Goal: Task Accomplishment & Management: Use online tool/utility

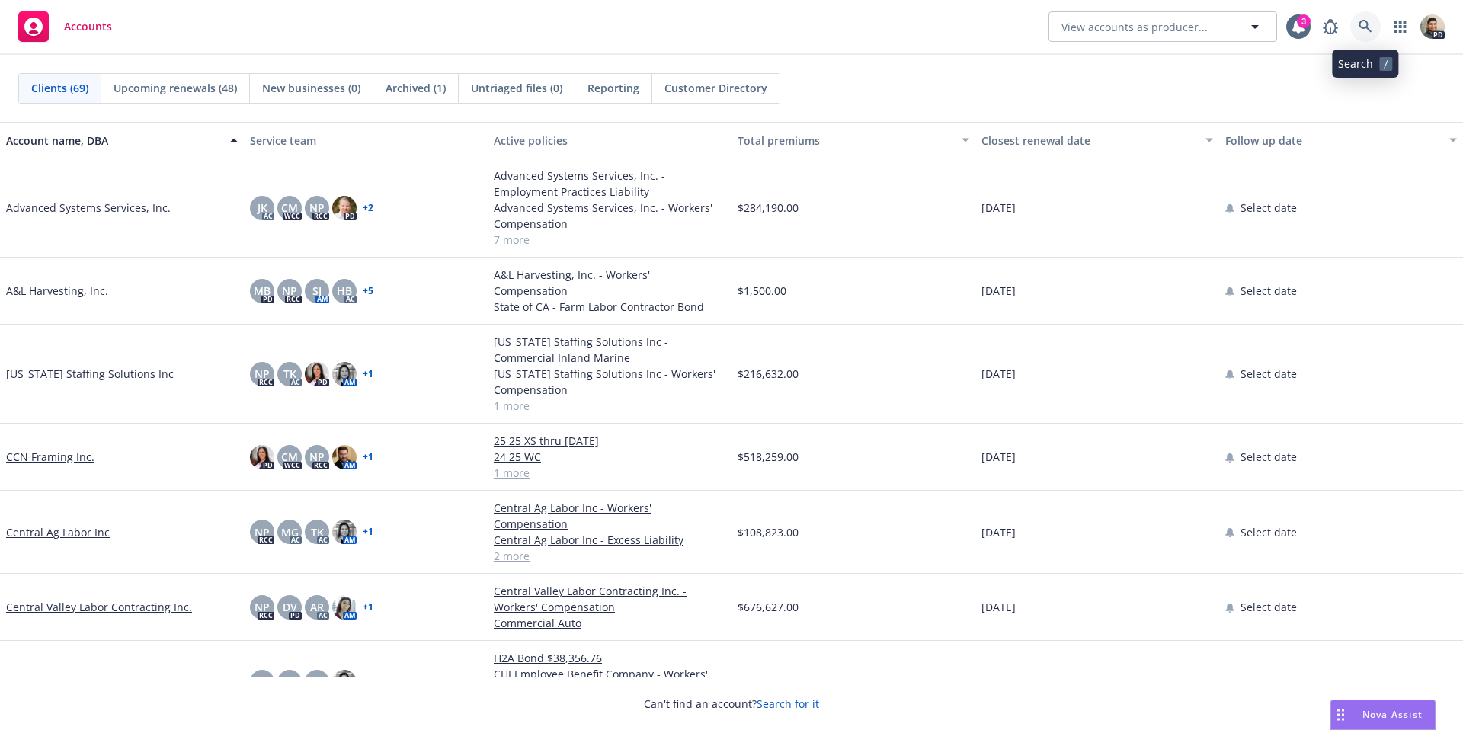
click at [1359, 24] on icon at bounding box center [1365, 26] width 13 height 13
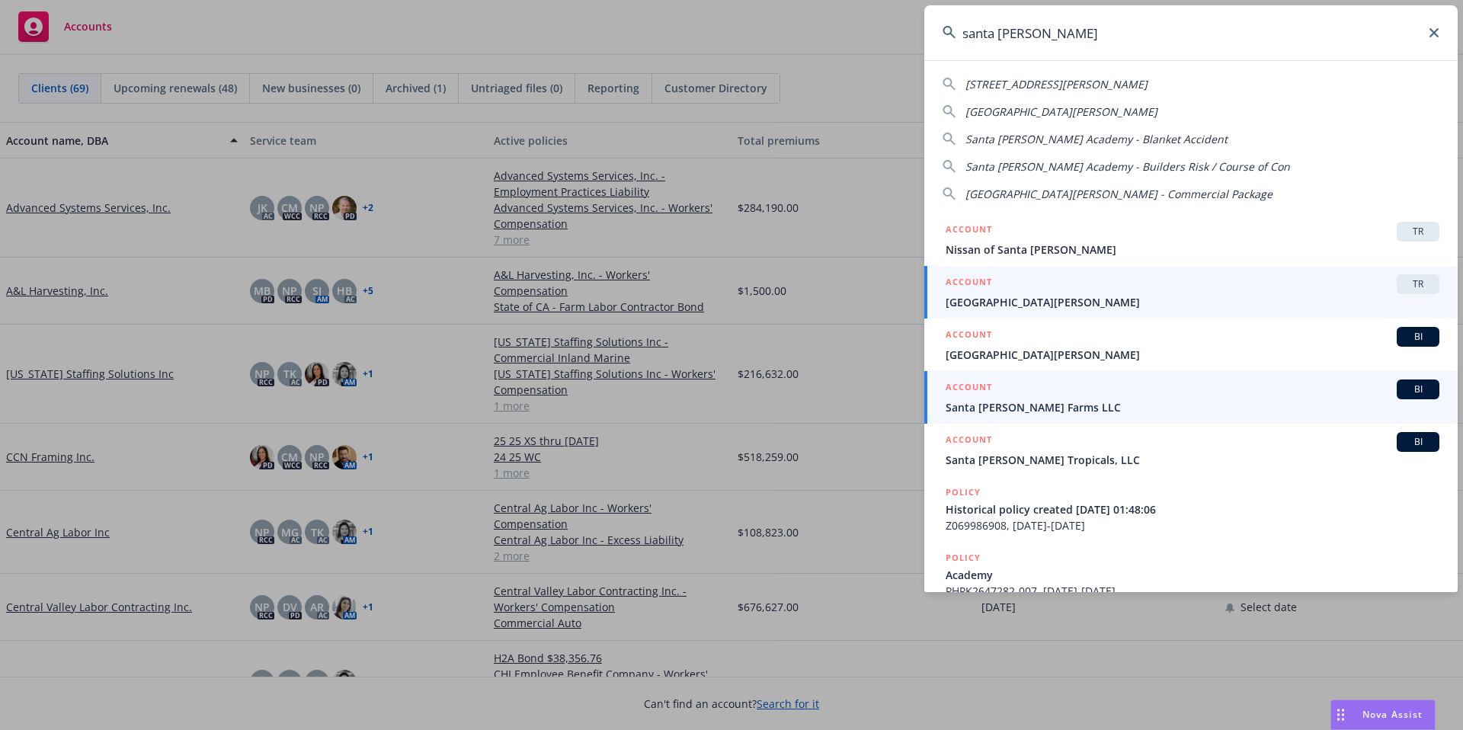
type input "santa rosa"
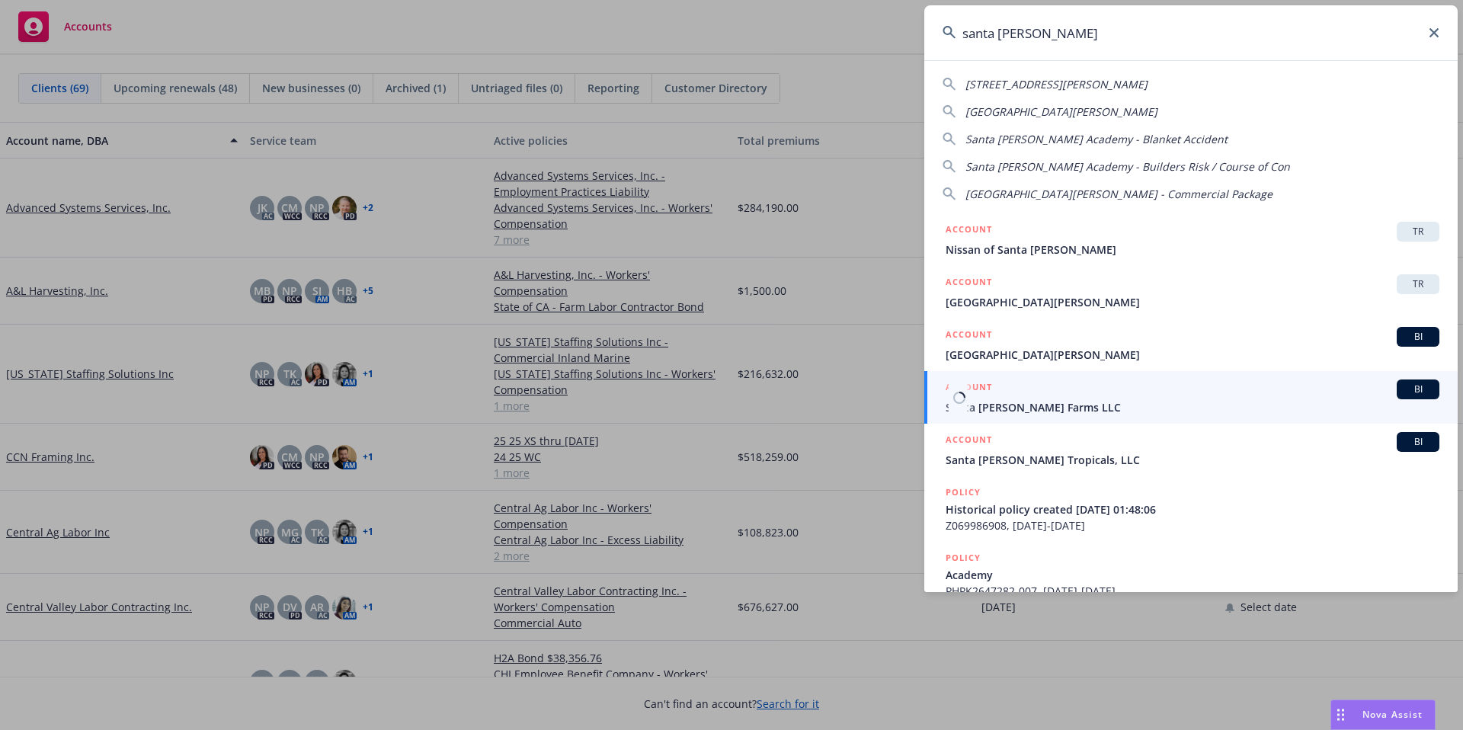
click at [1006, 407] on span "Santa [PERSON_NAME] Farms LLC" at bounding box center [1193, 407] width 494 height 16
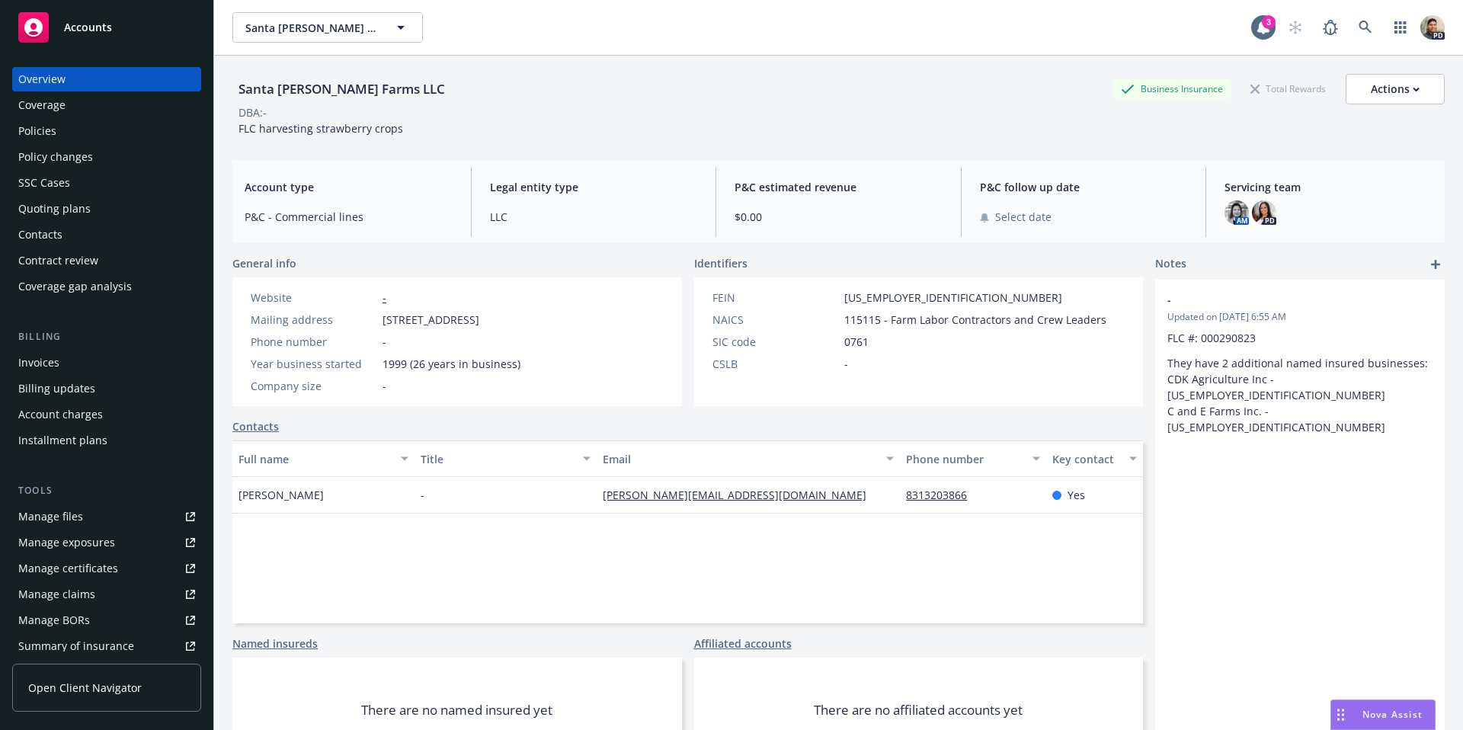
click at [56, 514] on div "Manage files" at bounding box center [50, 516] width 65 height 24
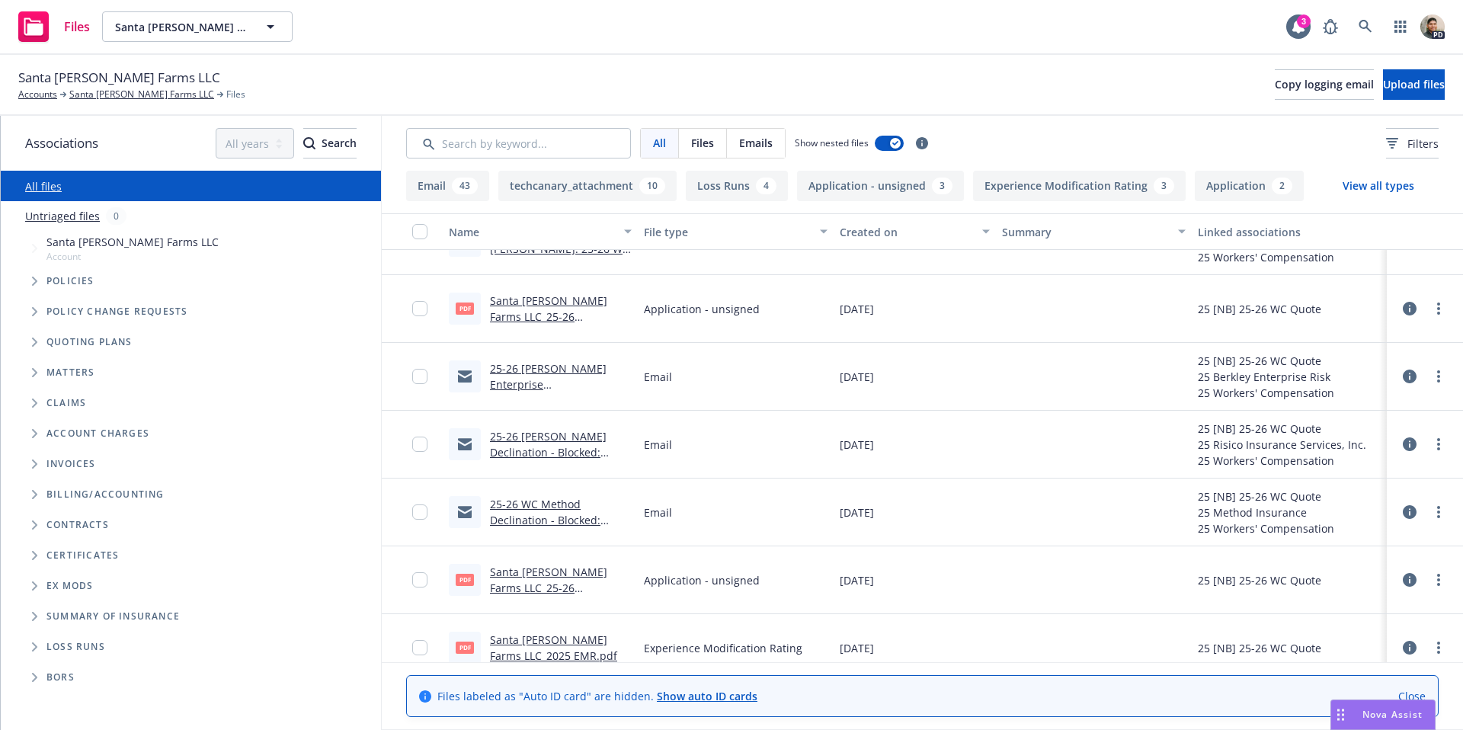
scroll to position [40, 0]
click at [558, 516] on link "25-26 WC Method Declination - Blocked: [GEOGRAPHIC_DATA][PERSON_NAME]: 25-26 WC…" at bounding box center [559, 538] width 139 height 78
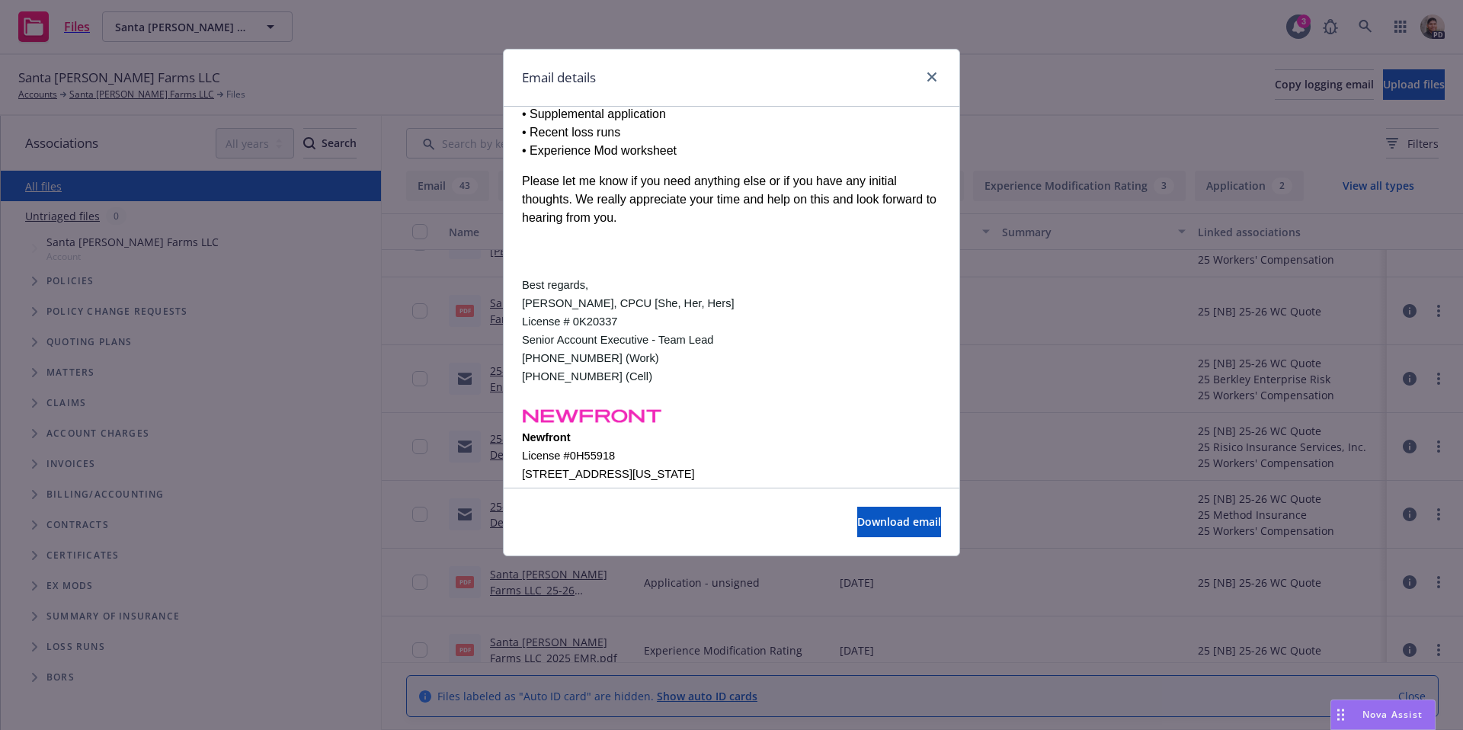
scroll to position [1480, 0]
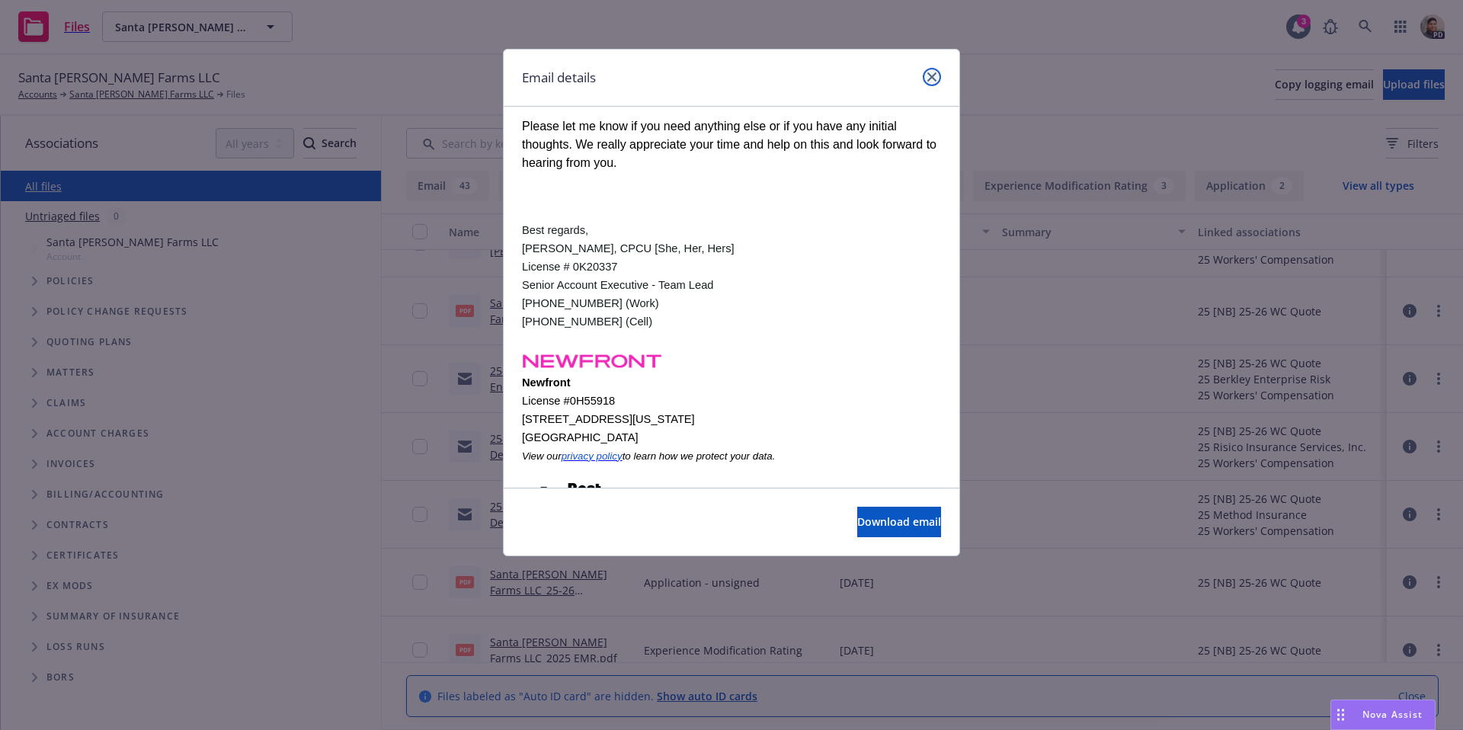
click at [936, 78] on icon "close" at bounding box center [931, 76] width 9 height 9
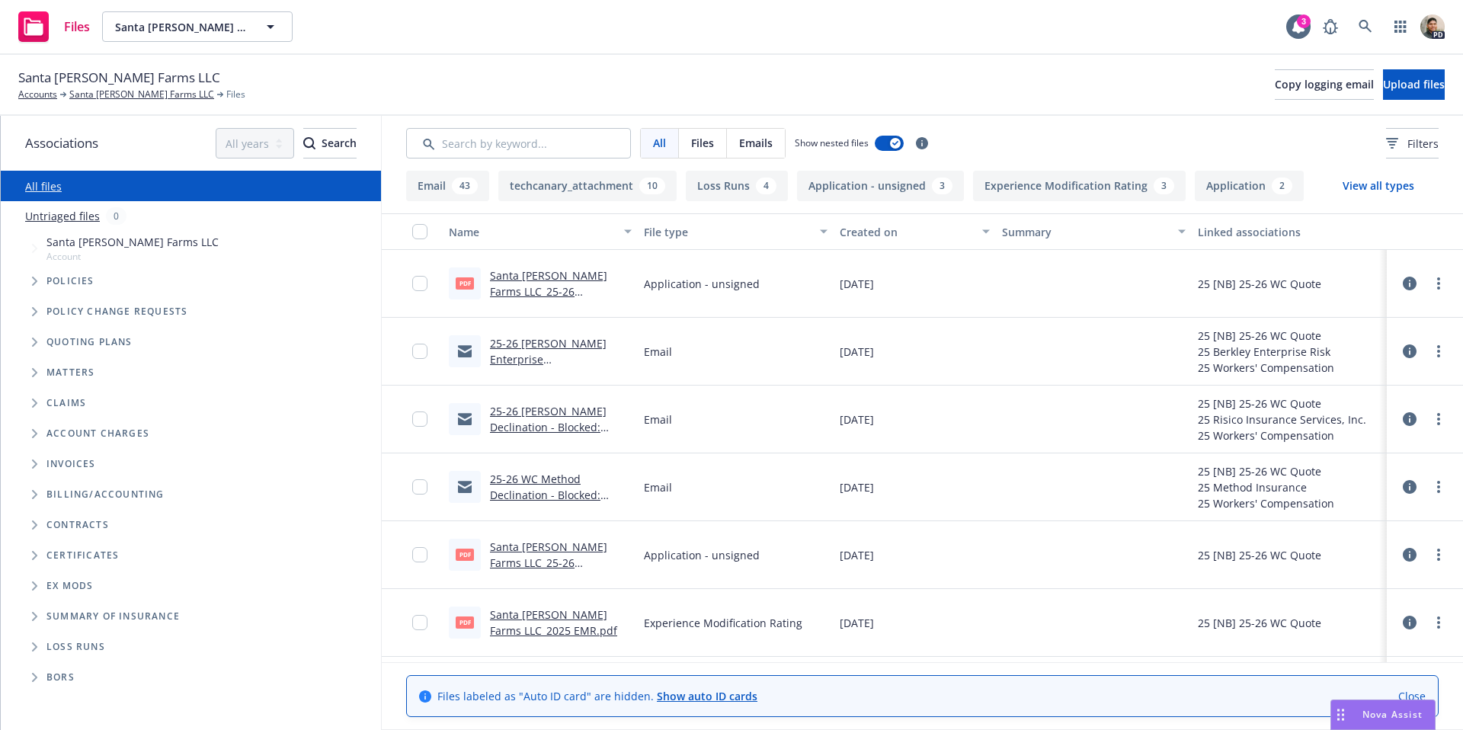
scroll to position [69, 0]
click at [539, 343] on link "25-26 [PERSON_NAME] Enterprise Acknowledgment email: [GEOGRAPHIC_DATA][PERSON_N…" at bounding box center [559, 381] width 139 height 94
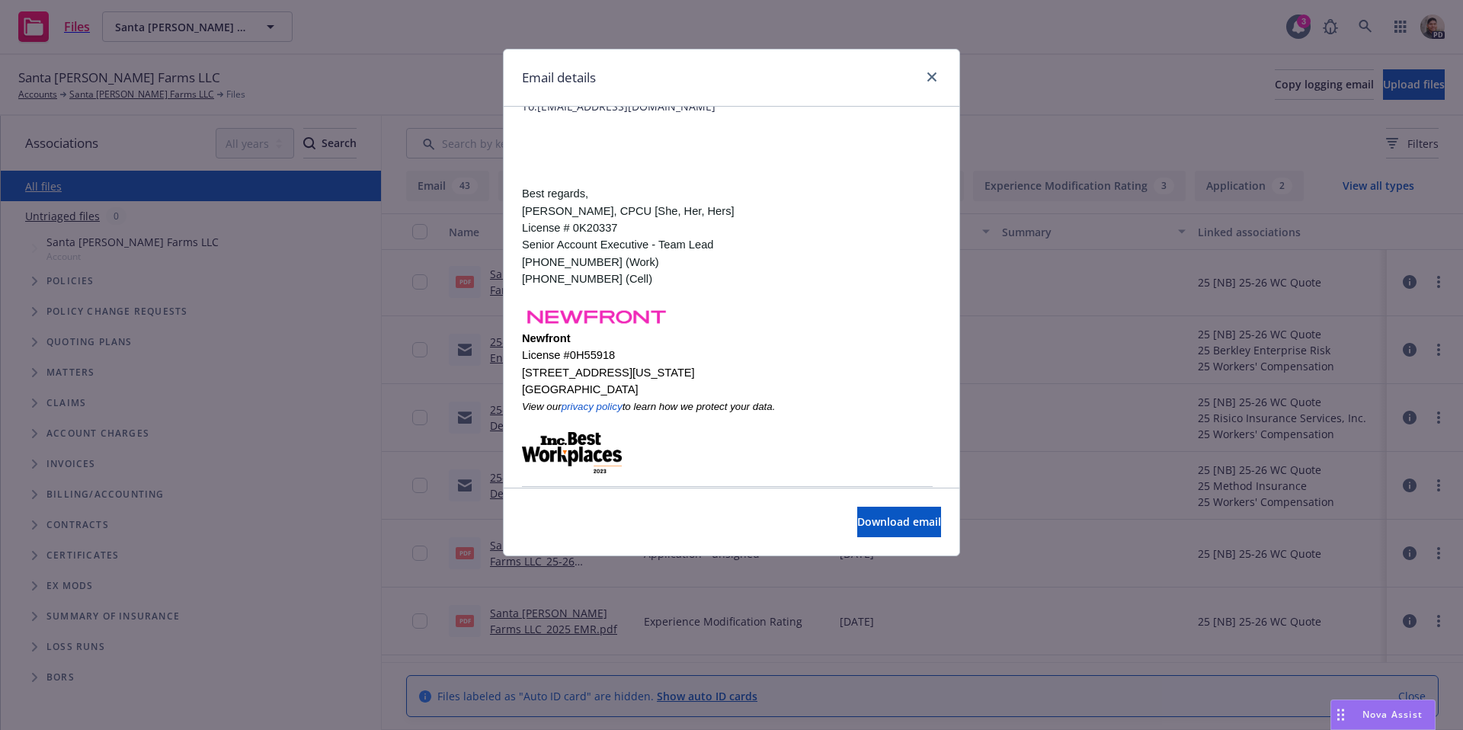
scroll to position [0, 0]
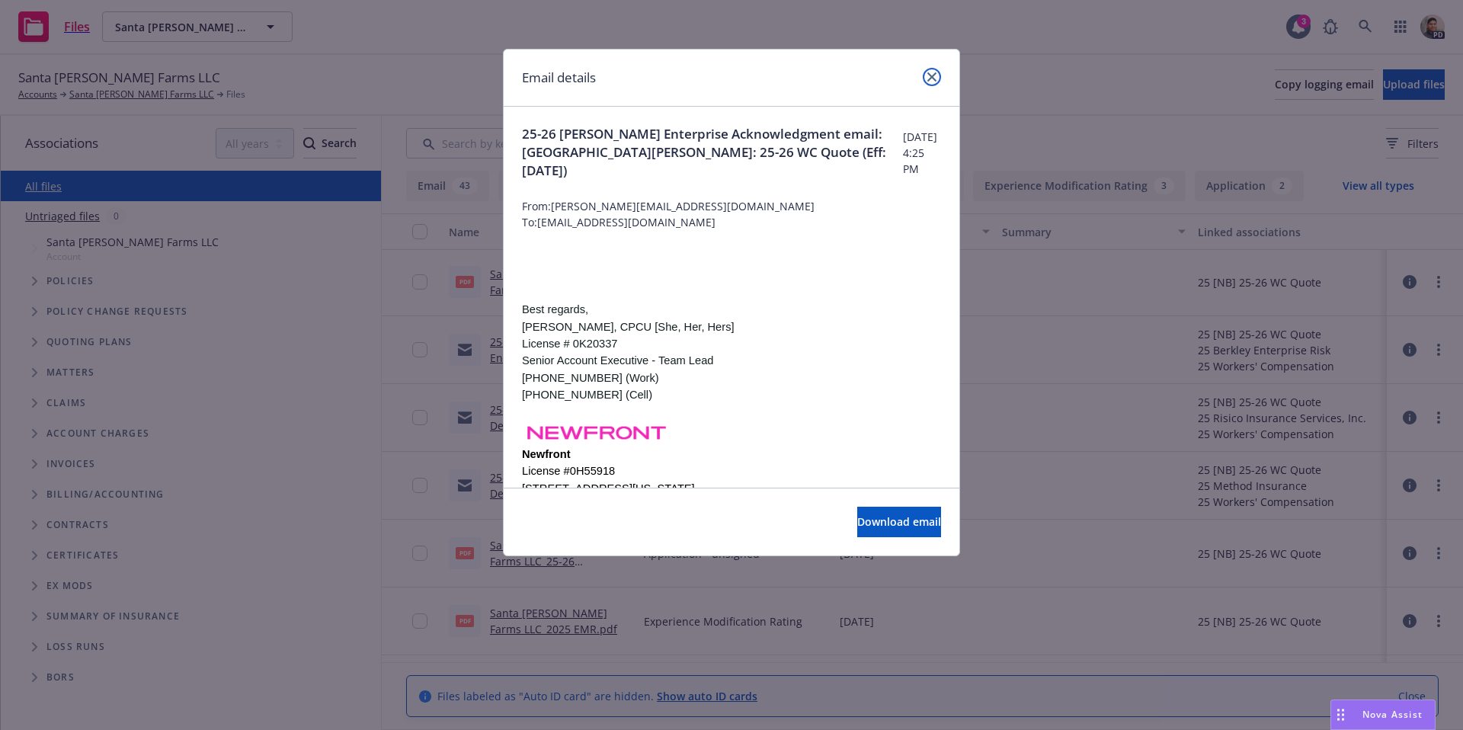
click at [927, 78] on icon "close" at bounding box center [931, 76] width 9 height 9
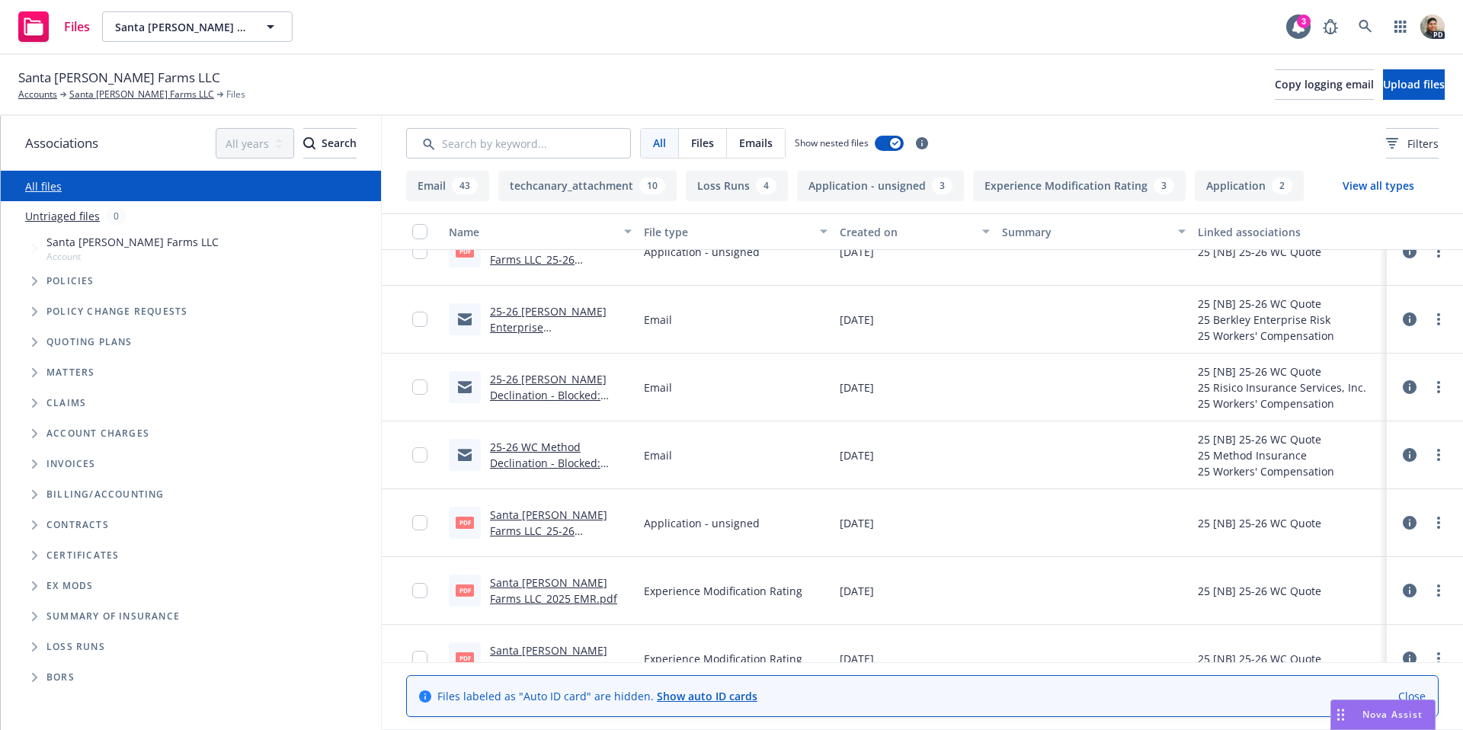
scroll to position [101, 0]
click at [544, 370] on link "25-26 [PERSON_NAME] Declination - Blocked: [GEOGRAPHIC_DATA][PERSON_NAME]: 25-2…" at bounding box center [559, 409] width 139 height 78
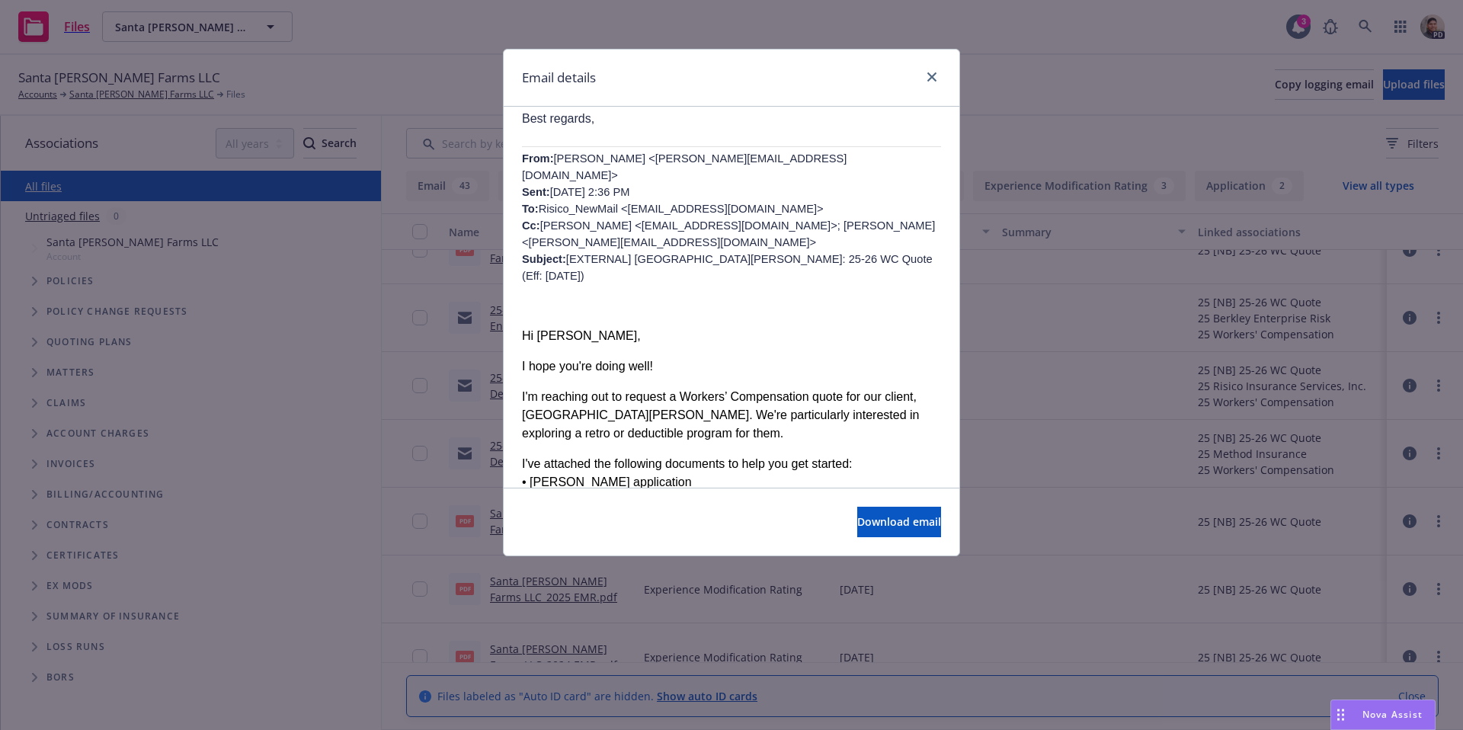
scroll to position [867, 0]
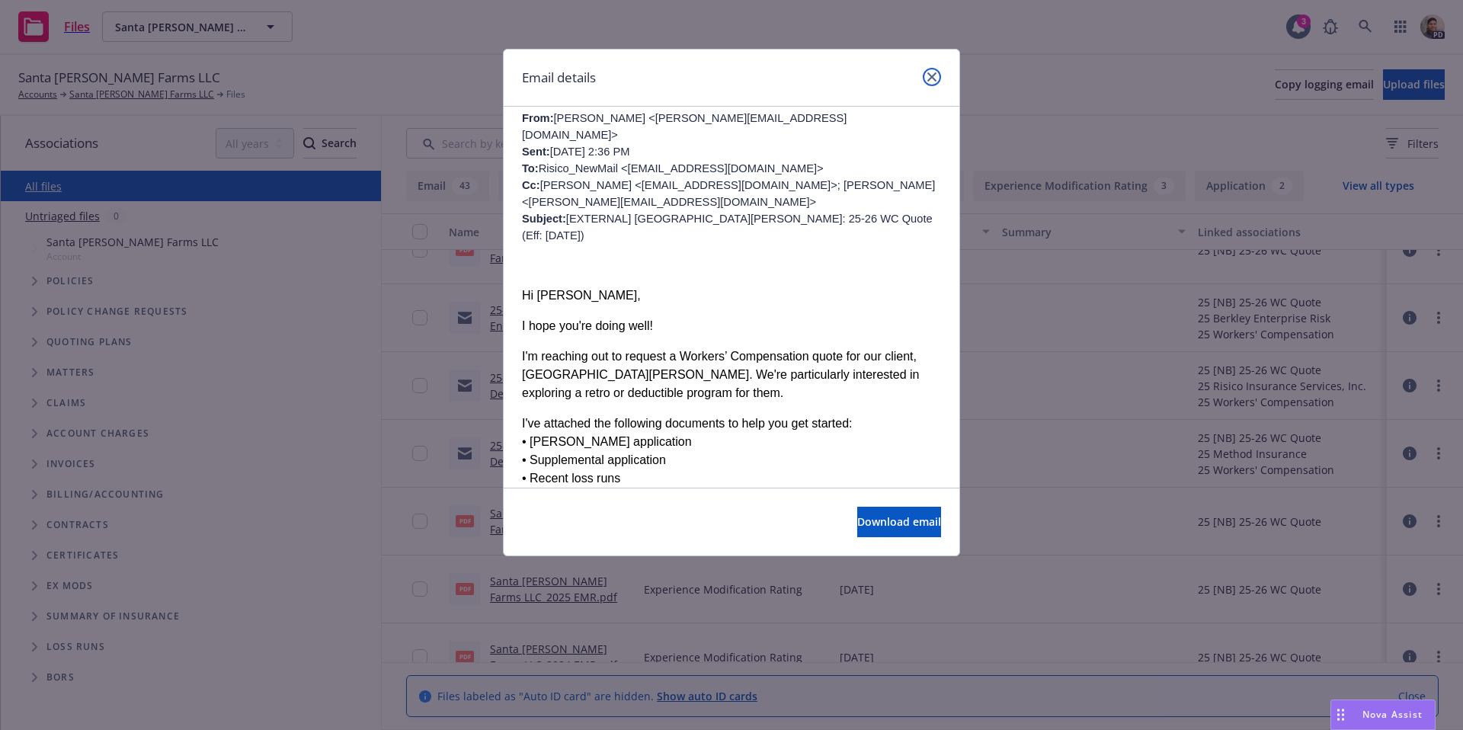
click at [929, 75] on icon "close" at bounding box center [931, 76] width 9 height 9
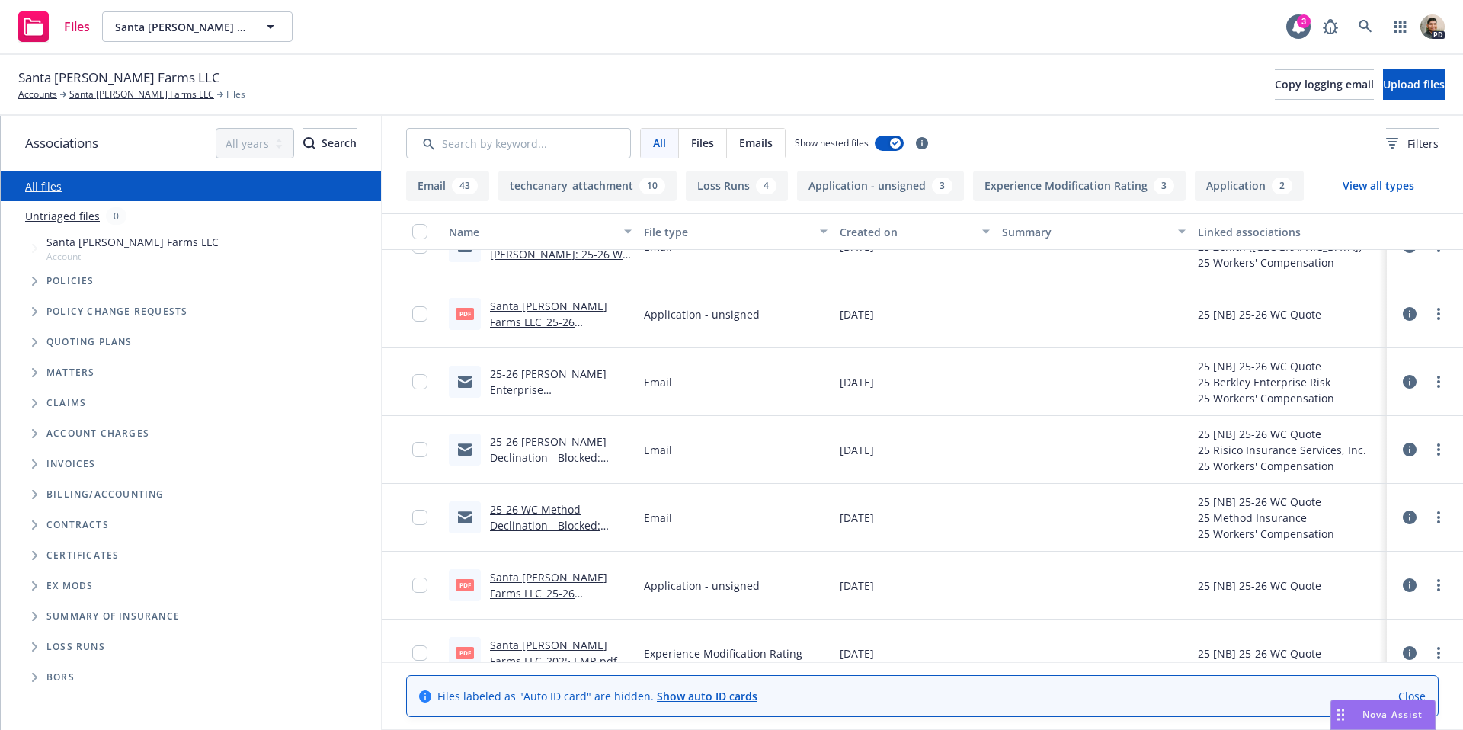
scroll to position [0, 0]
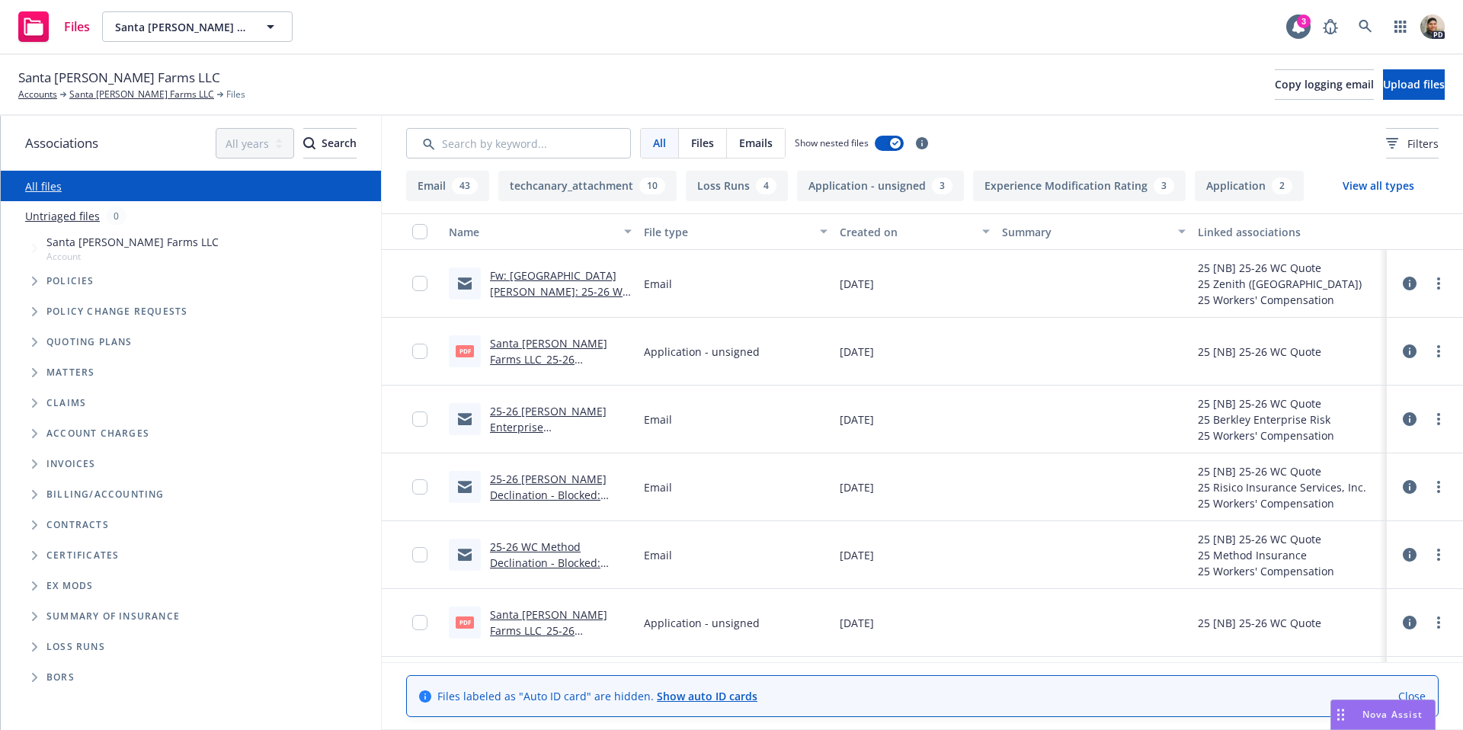
click at [536, 274] on link "Fw: [GEOGRAPHIC_DATA][PERSON_NAME]: 25-26 WC Quote (Eff: [DATE])" at bounding box center [559, 291] width 139 height 46
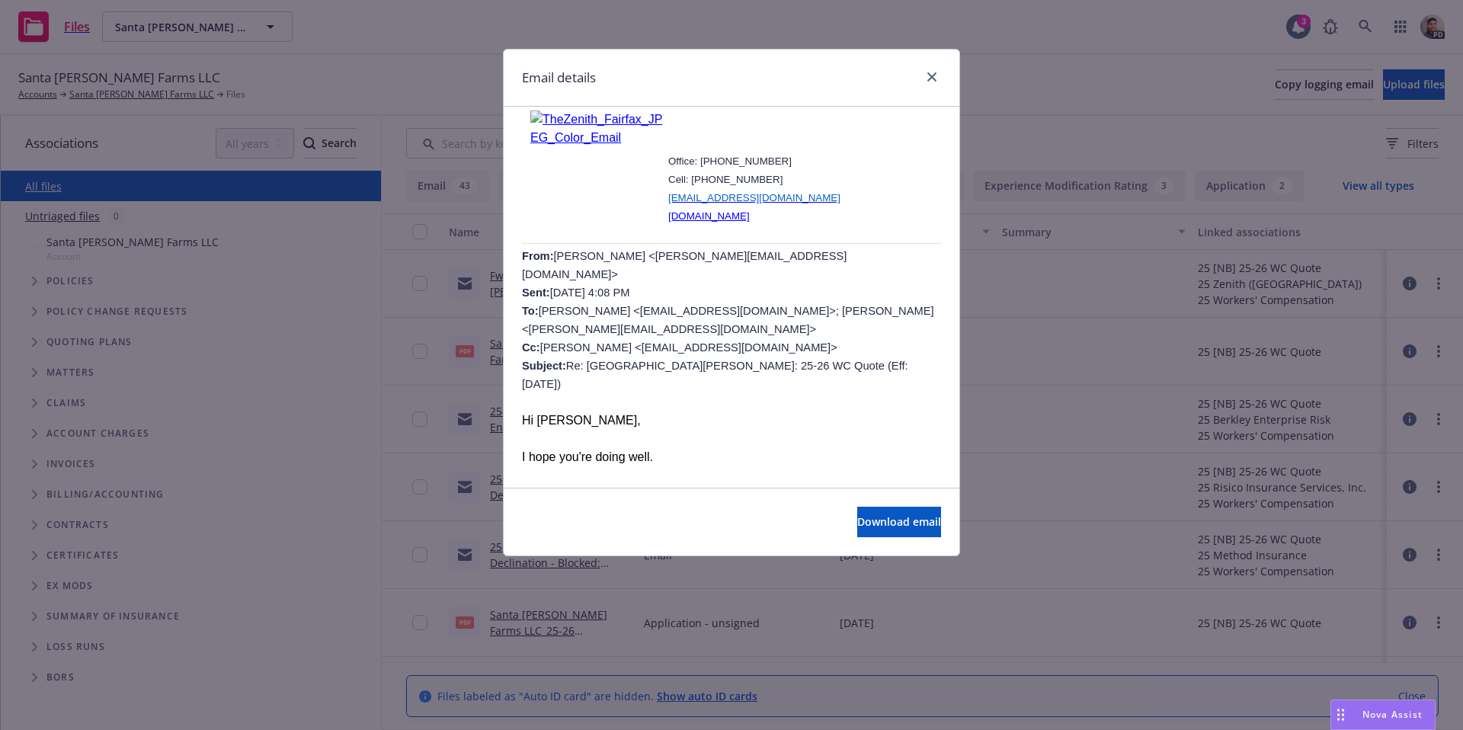
scroll to position [2135, 0]
click at [936, 75] on icon "close" at bounding box center [931, 76] width 9 height 9
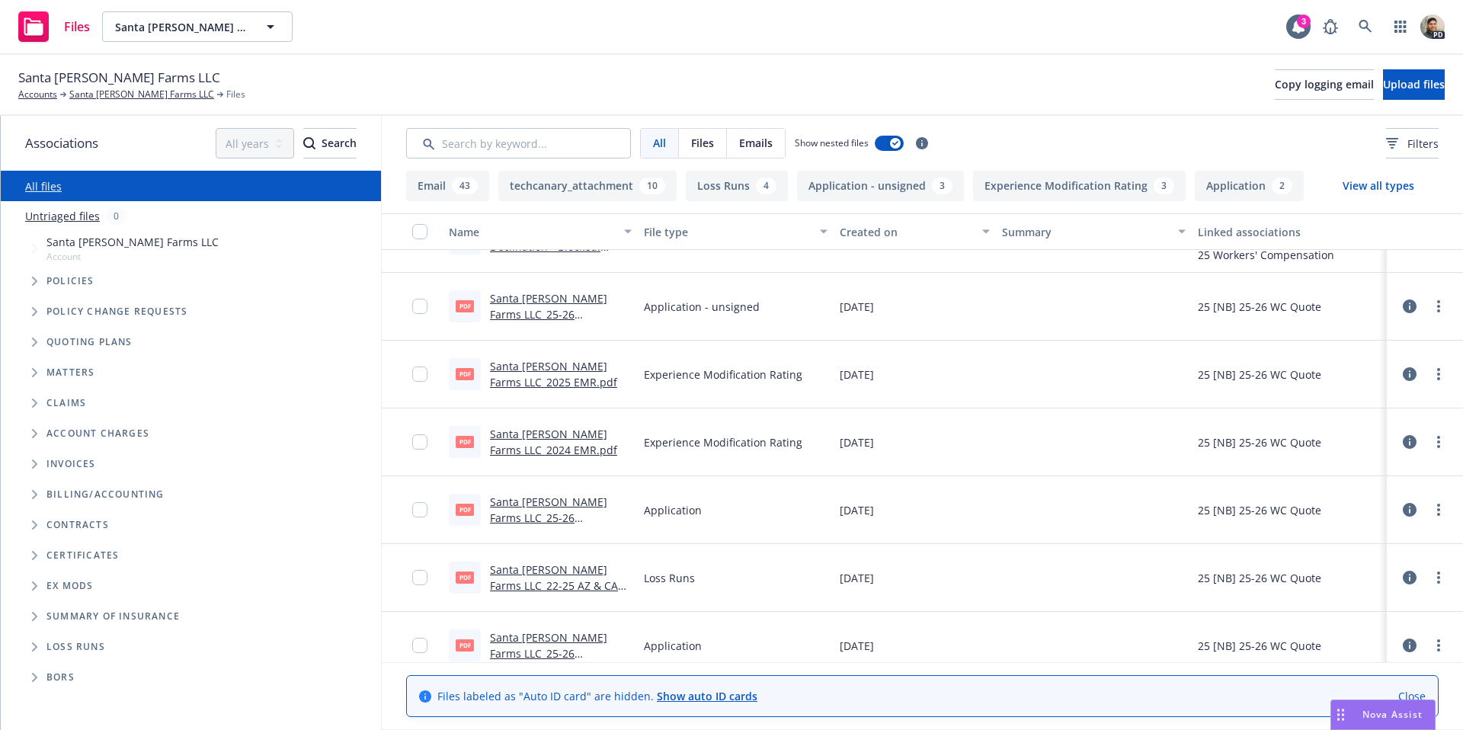
scroll to position [319, 0]
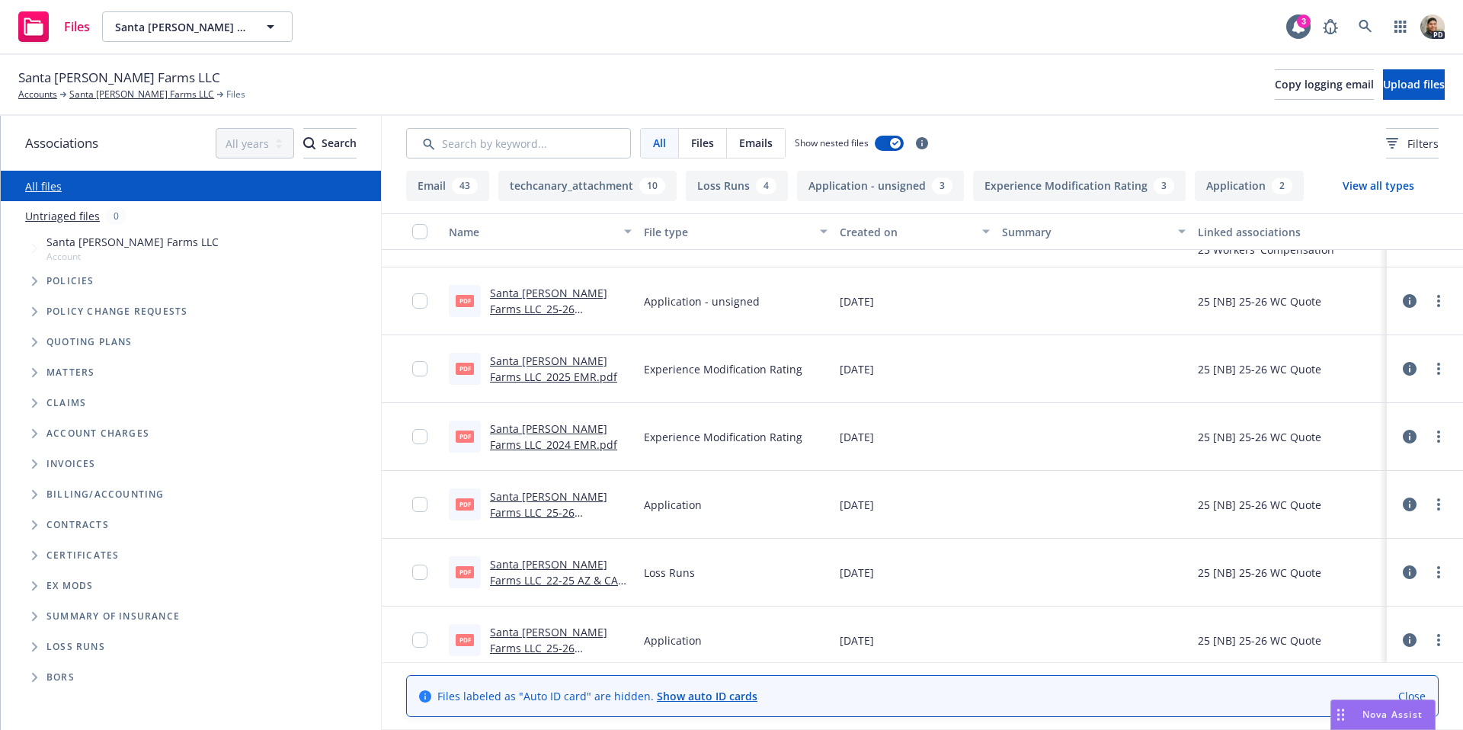
click at [554, 565] on link "Santa [PERSON_NAME] Farms LLC_22-25 AZ & CA CopperPoint WC LRs_[DATE].pdf" at bounding box center [554, 588] width 128 height 62
click at [1375, 720] on span "Nova Assist" at bounding box center [1392, 714] width 60 height 13
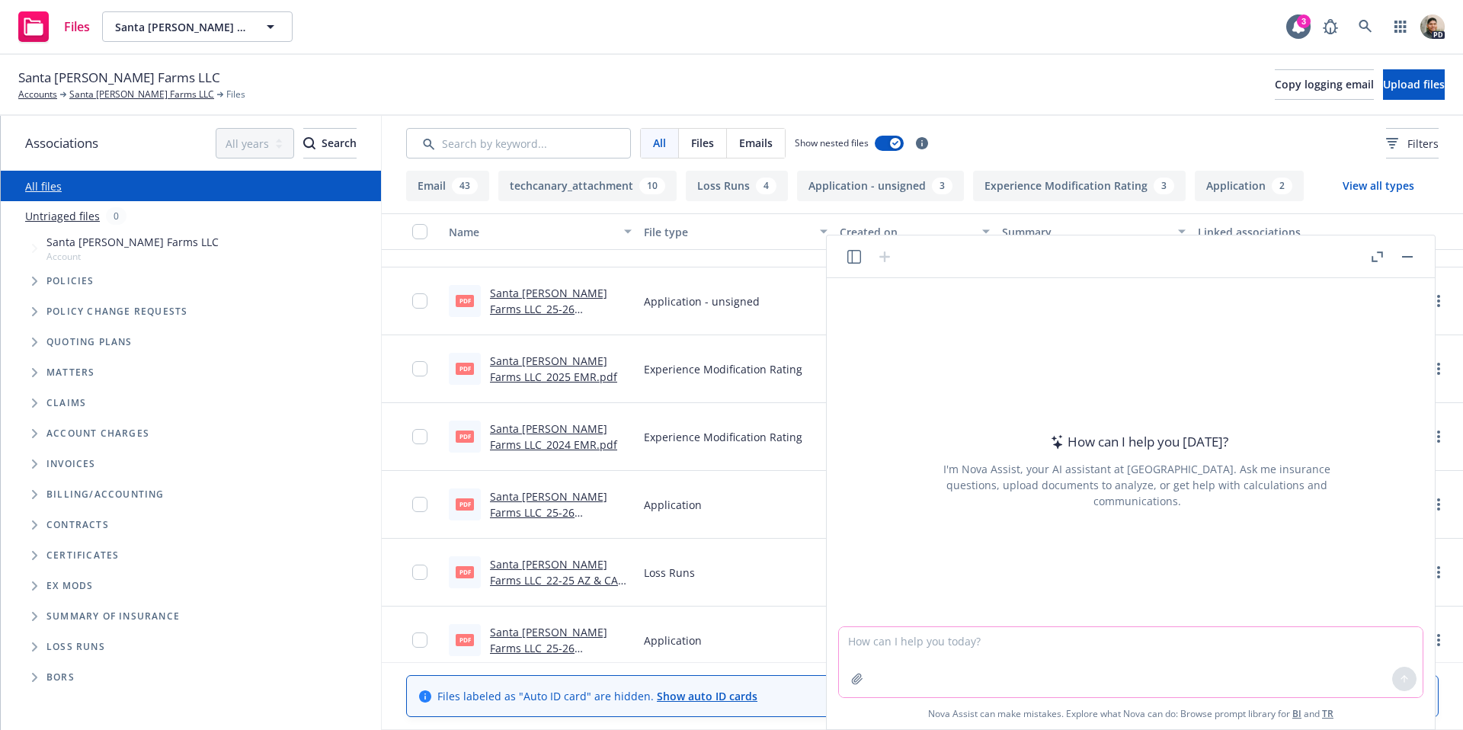
click at [859, 680] on icon "button" at bounding box center [857, 679] width 12 height 12
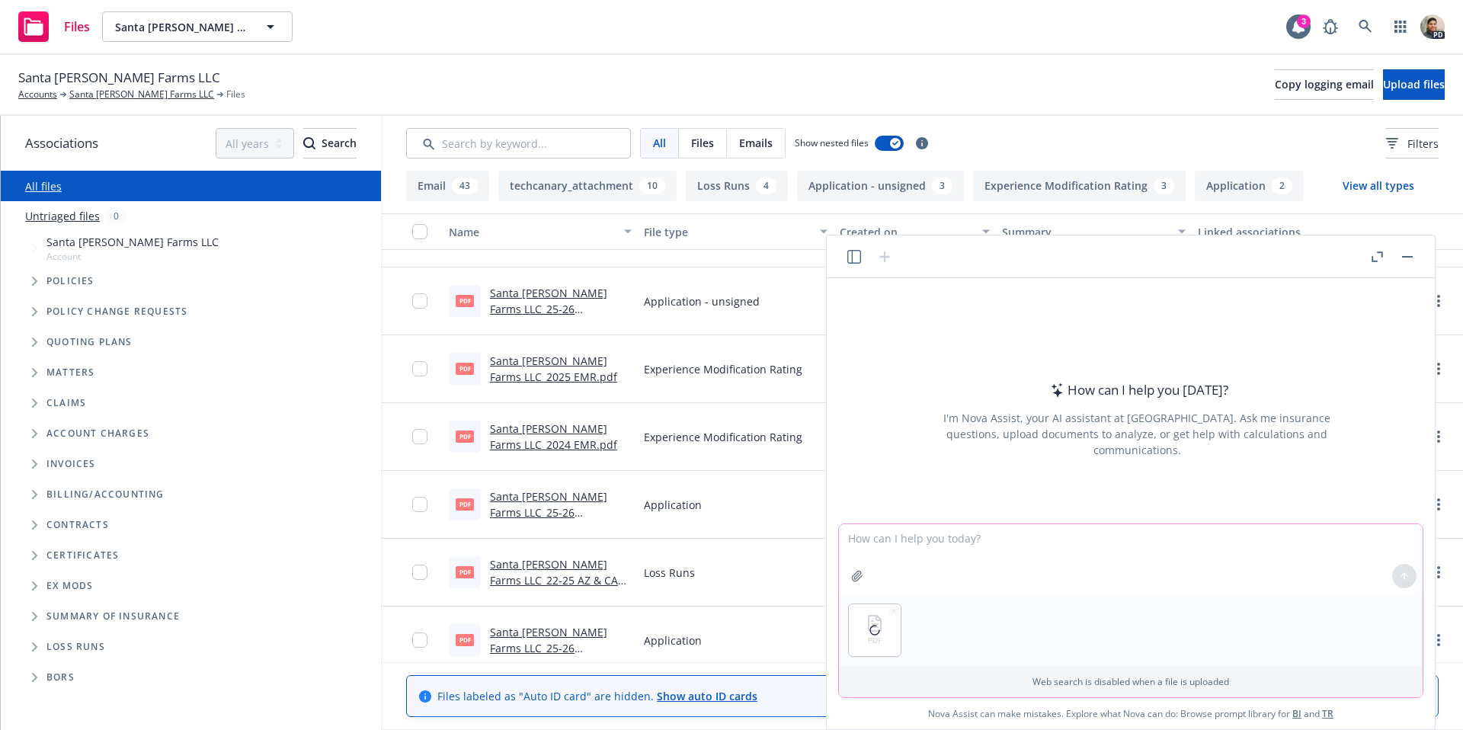
click at [904, 566] on textarea at bounding box center [1131, 559] width 584 height 70
click at [1339, 538] on textarea "conduct a detailed loss analysis of the enclosed loss runs.. please generate a …" at bounding box center [1131, 559] width 584 height 70
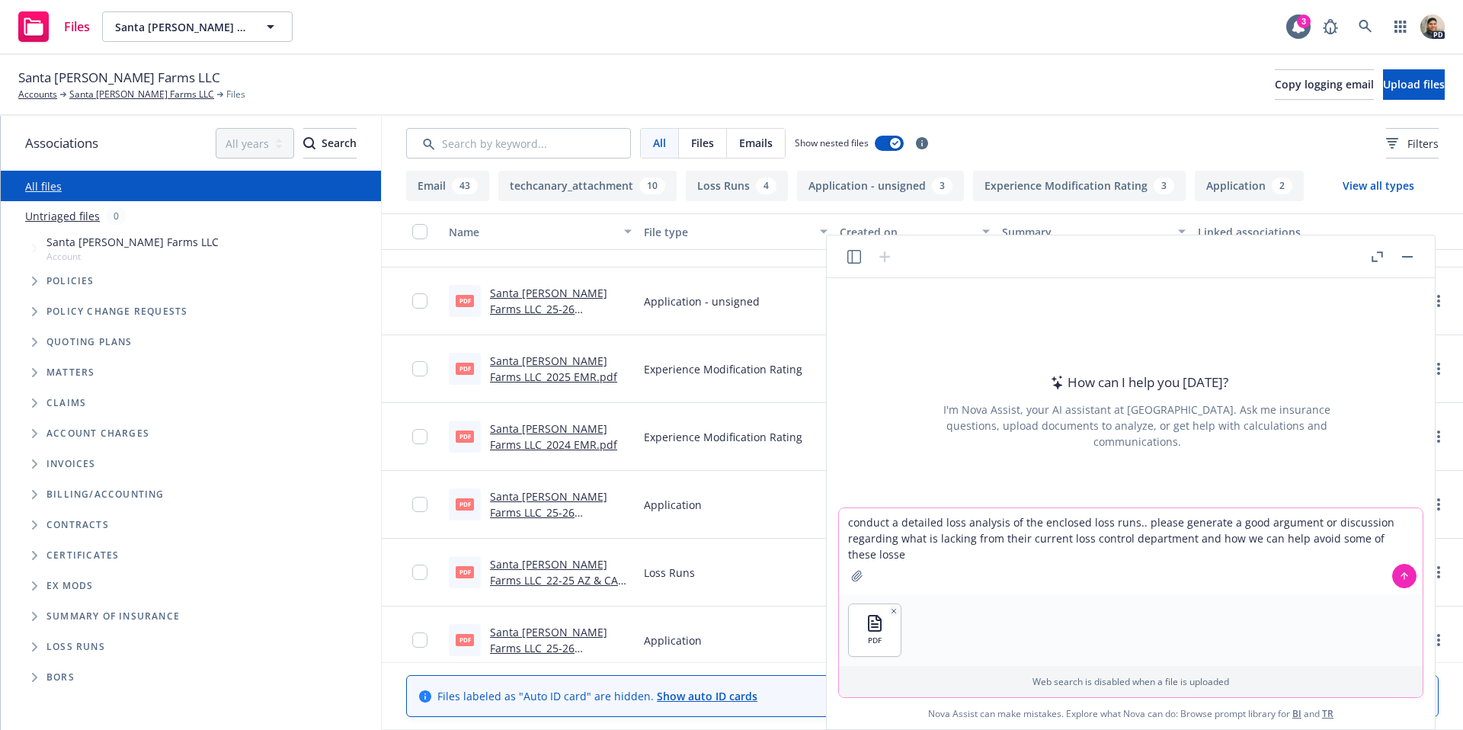
type textarea "conduct a detailed loss analysis of the enclosed loss runs.. please generate a …"
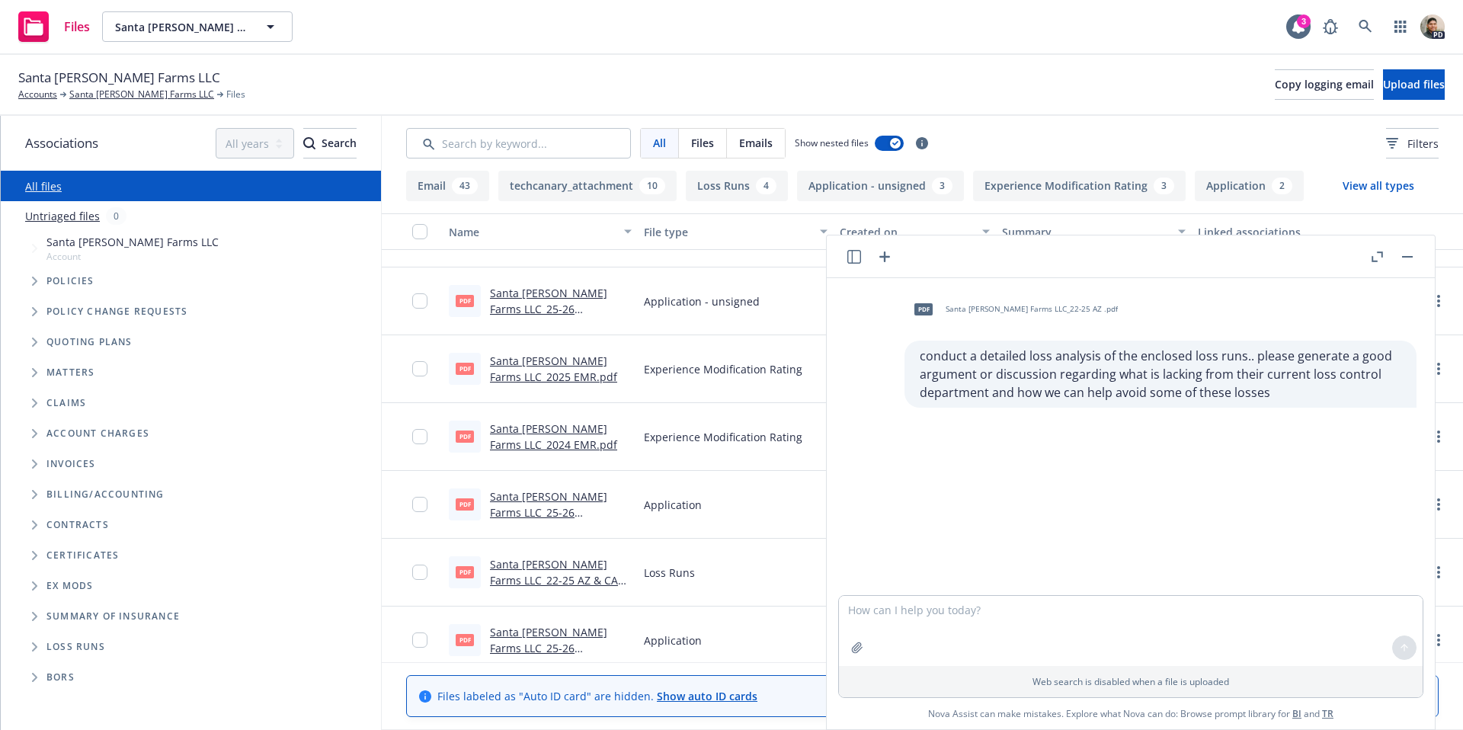
drag, startPoint x: 1089, startPoint y: 421, endPoint x: 1076, endPoint y: 428, distance: 14.7
click at [1089, 421] on div "pdf Santa [PERSON_NAME] Farms LLC_22-25 AZ .pdf conduct a detailed loss analysi…" at bounding box center [1131, 436] width 596 height 317
click at [1190, 402] on div "conduct a detailed loss analysis of the enclosed loss runs.. please generate a …" at bounding box center [1160, 374] width 512 height 67
click at [1337, 378] on p "conduct a detailed loss analysis of the enclosed loss runs.. please generate a …" at bounding box center [1161, 374] width 482 height 55
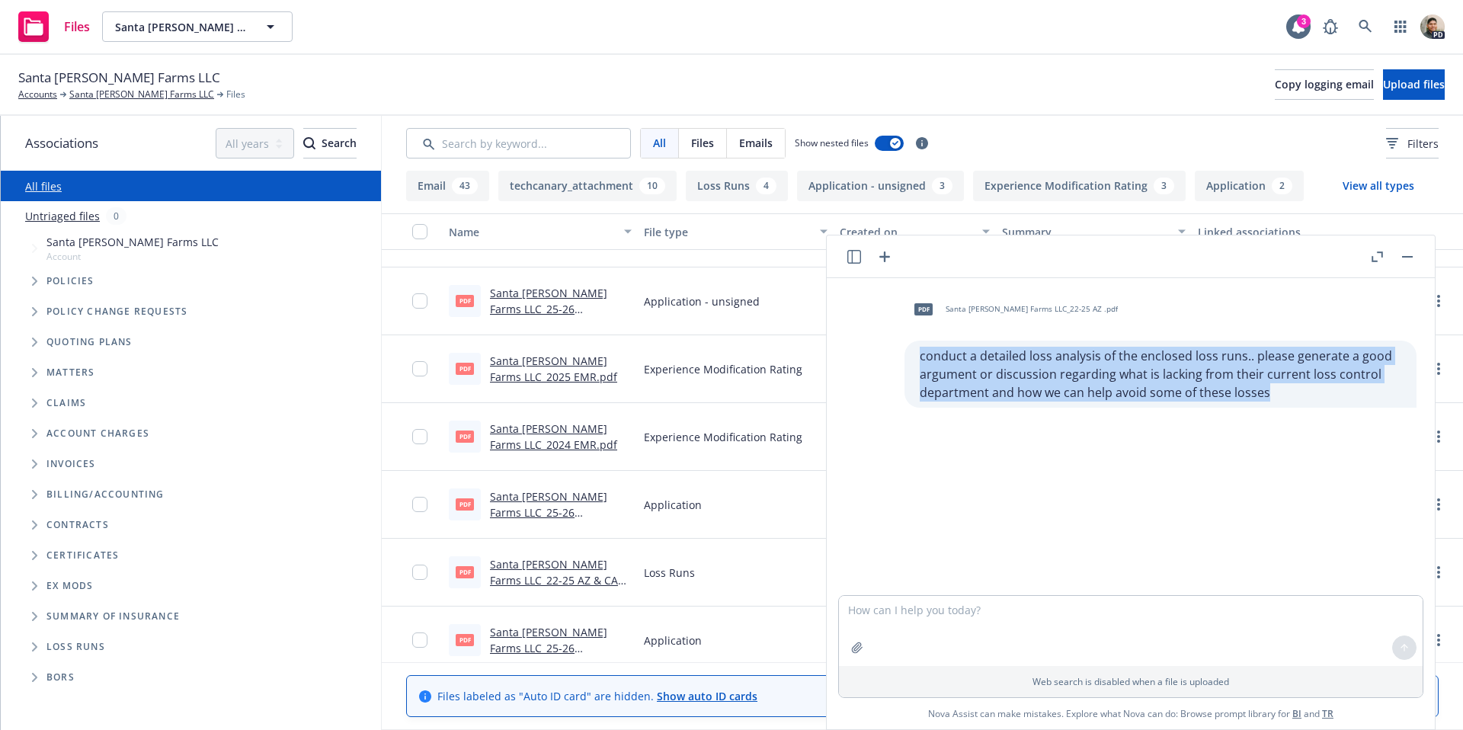
drag, startPoint x: 1275, startPoint y: 389, endPoint x: 963, endPoint y: 360, distance: 313.7
click at [922, 353] on p "conduct a detailed loss analysis of the enclosed loss runs.. please generate a …" at bounding box center [1161, 374] width 482 height 55
copy p "conduct a detailed loss analysis of the enclosed loss runs.. please generate a …"
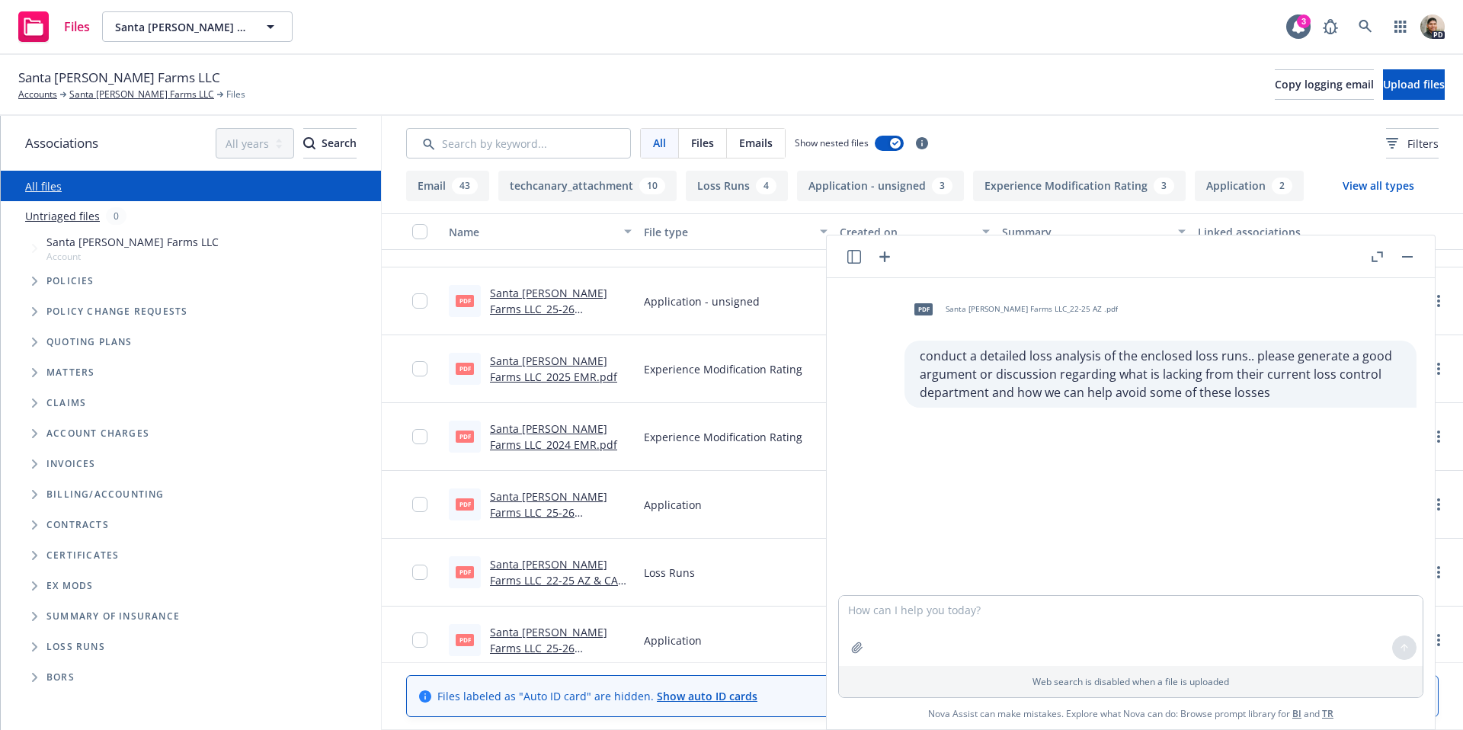
drag, startPoint x: 1171, startPoint y: 512, endPoint x: 1115, endPoint y: 538, distance: 61.4
click at [1171, 512] on div "pdf Santa [PERSON_NAME] Farms LLC_22-25 AZ .pdf conduct a detailed loss analysi…" at bounding box center [1131, 436] width 596 height 317
click at [1276, 507] on div "pdf Santa [PERSON_NAME] Farms LLC_22-25 AZ .pdf conduct a detailed loss analysi…" at bounding box center [1131, 436] width 596 height 317
click at [987, 634] on textarea at bounding box center [1131, 631] width 584 height 70
paste textarea "conduct a detailed loss analysis of the enclosed loss runs.. please generate a …"
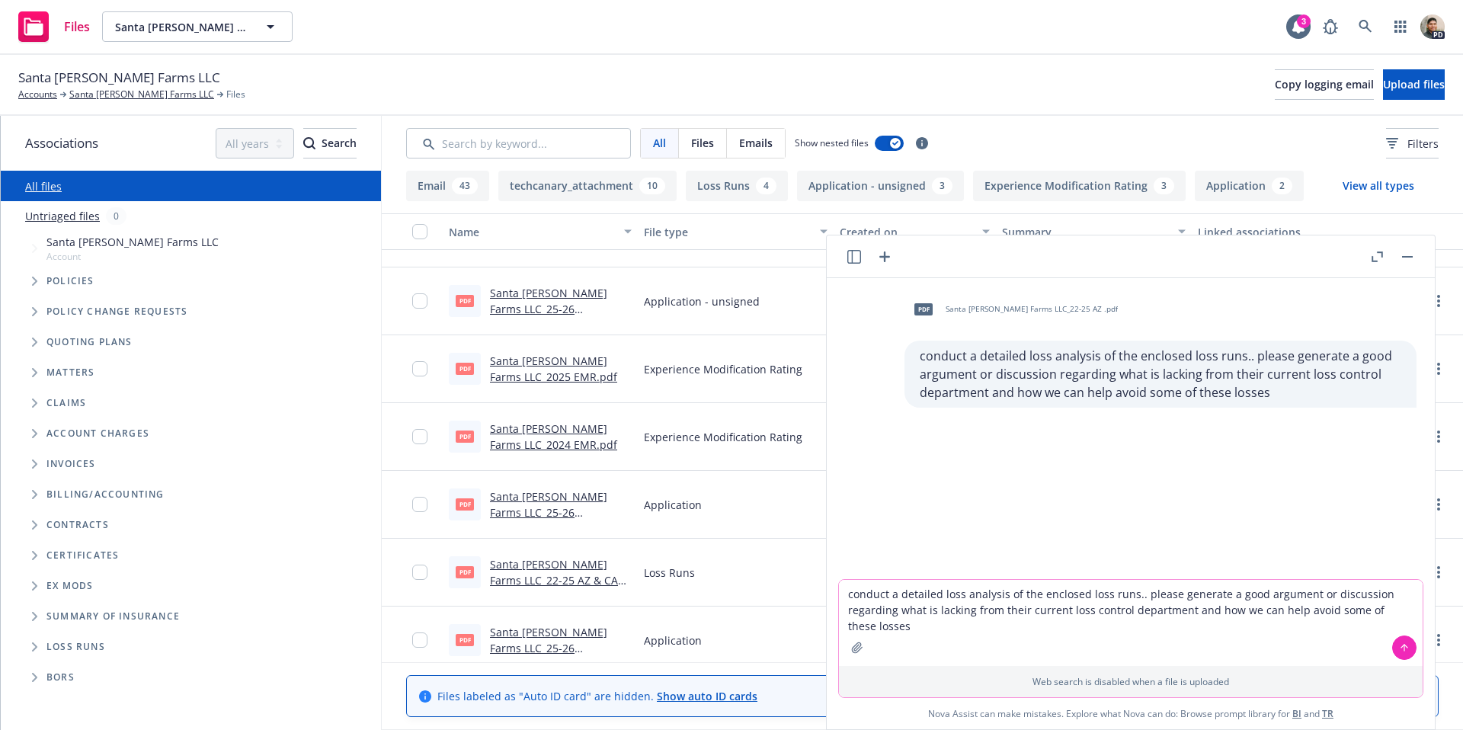
type textarea "conduct a detailed loss analysis of the enclosed loss runs.. please generate a …"
click at [857, 647] on icon "button" at bounding box center [857, 648] width 12 height 12
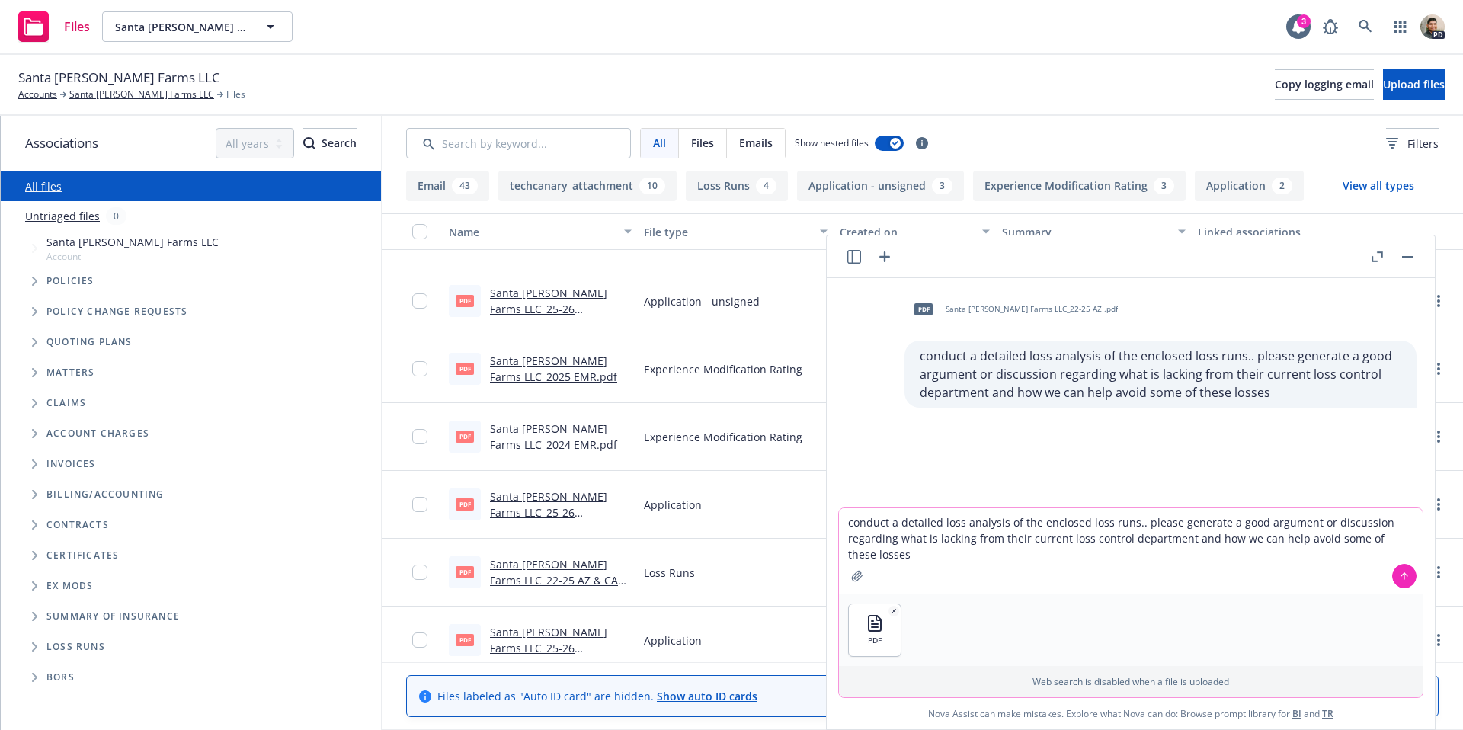
click at [1407, 573] on icon at bounding box center [1404, 576] width 11 height 11
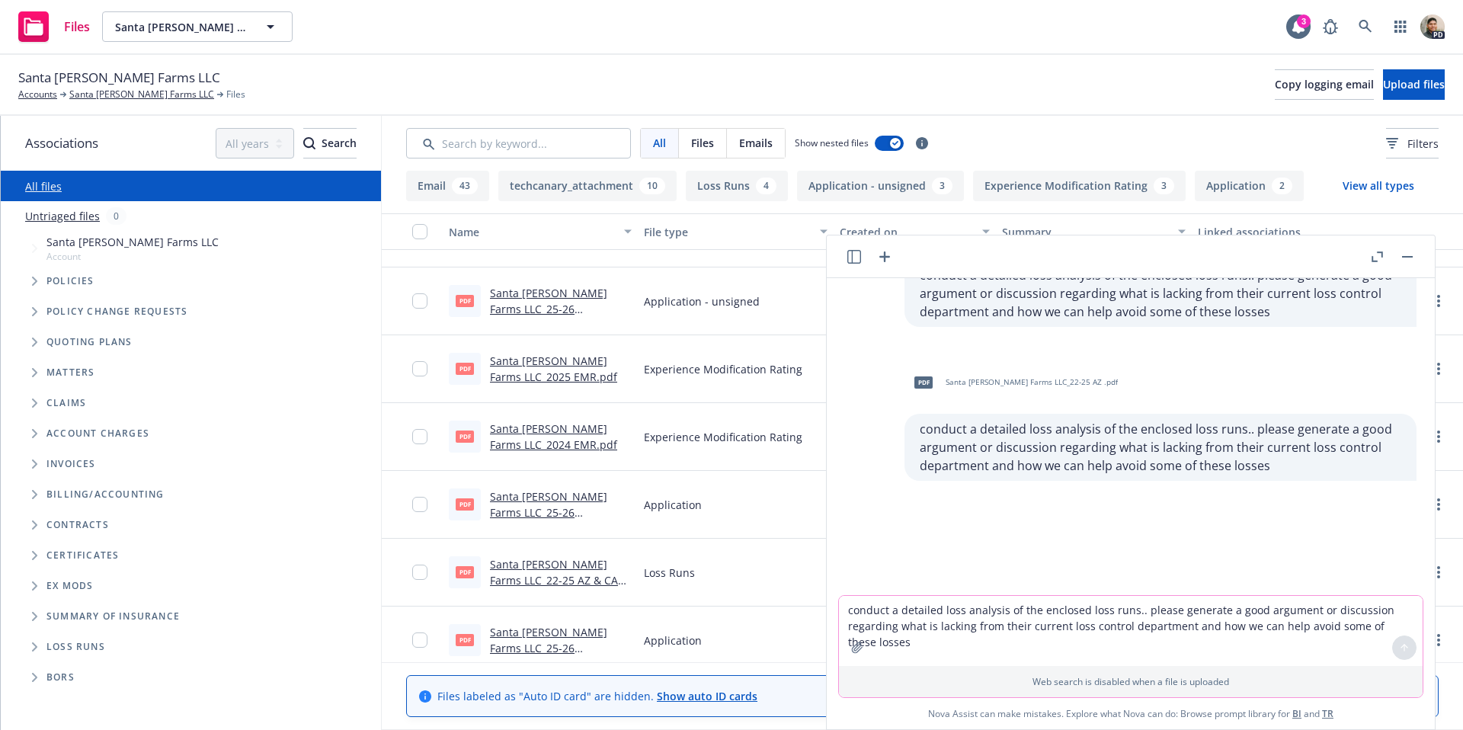
scroll to position [85, 0]
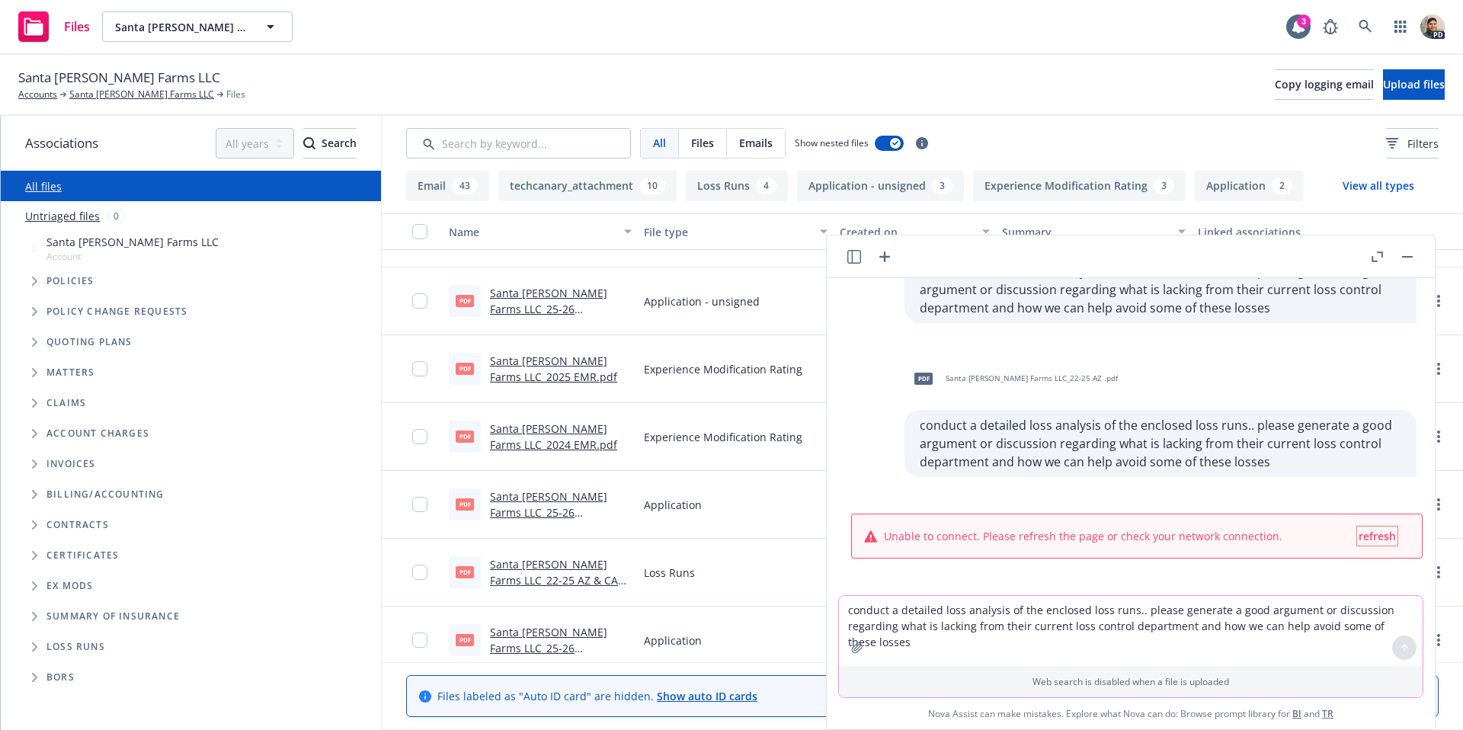
click at [1372, 538] on span "refresh" at bounding box center [1377, 536] width 37 height 14
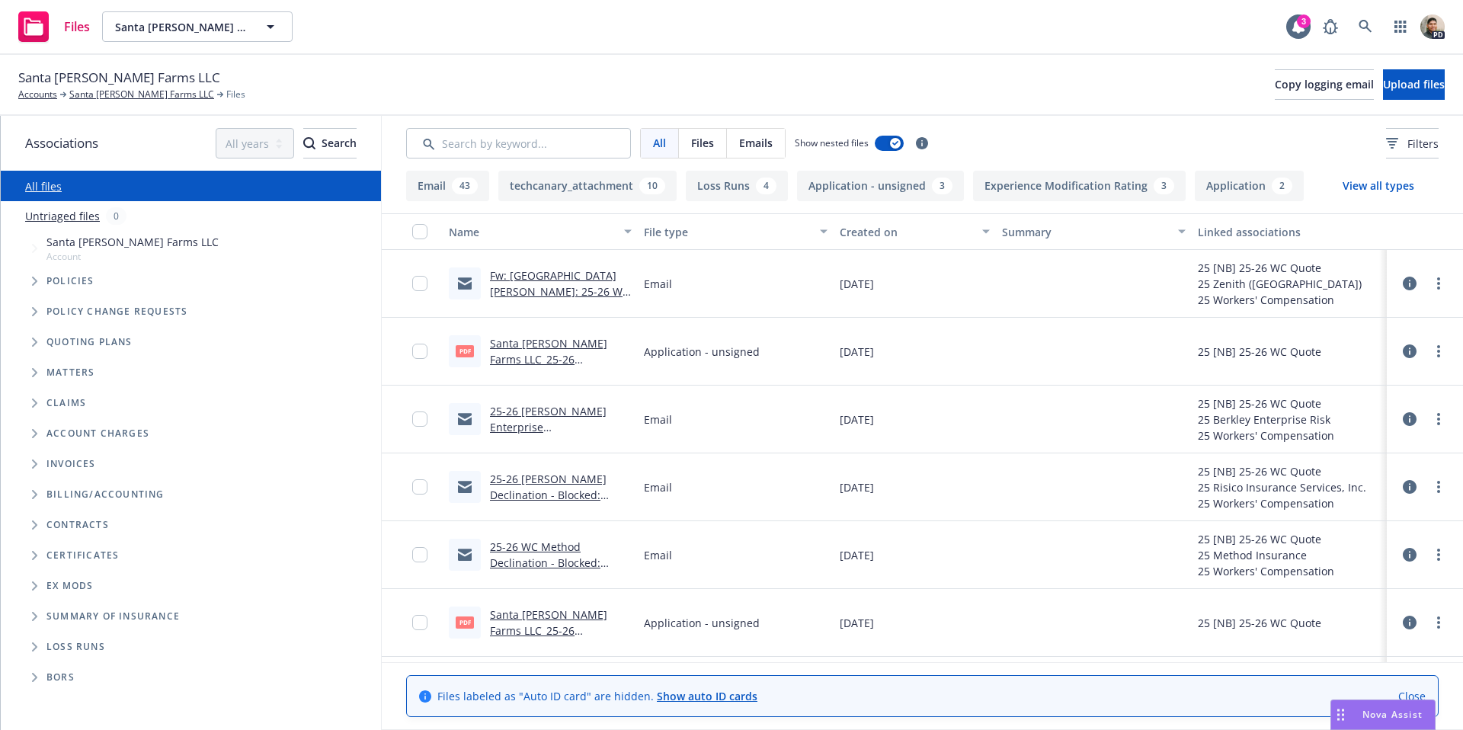
click at [1376, 715] on span "Nova Assist" at bounding box center [1392, 714] width 60 height 13
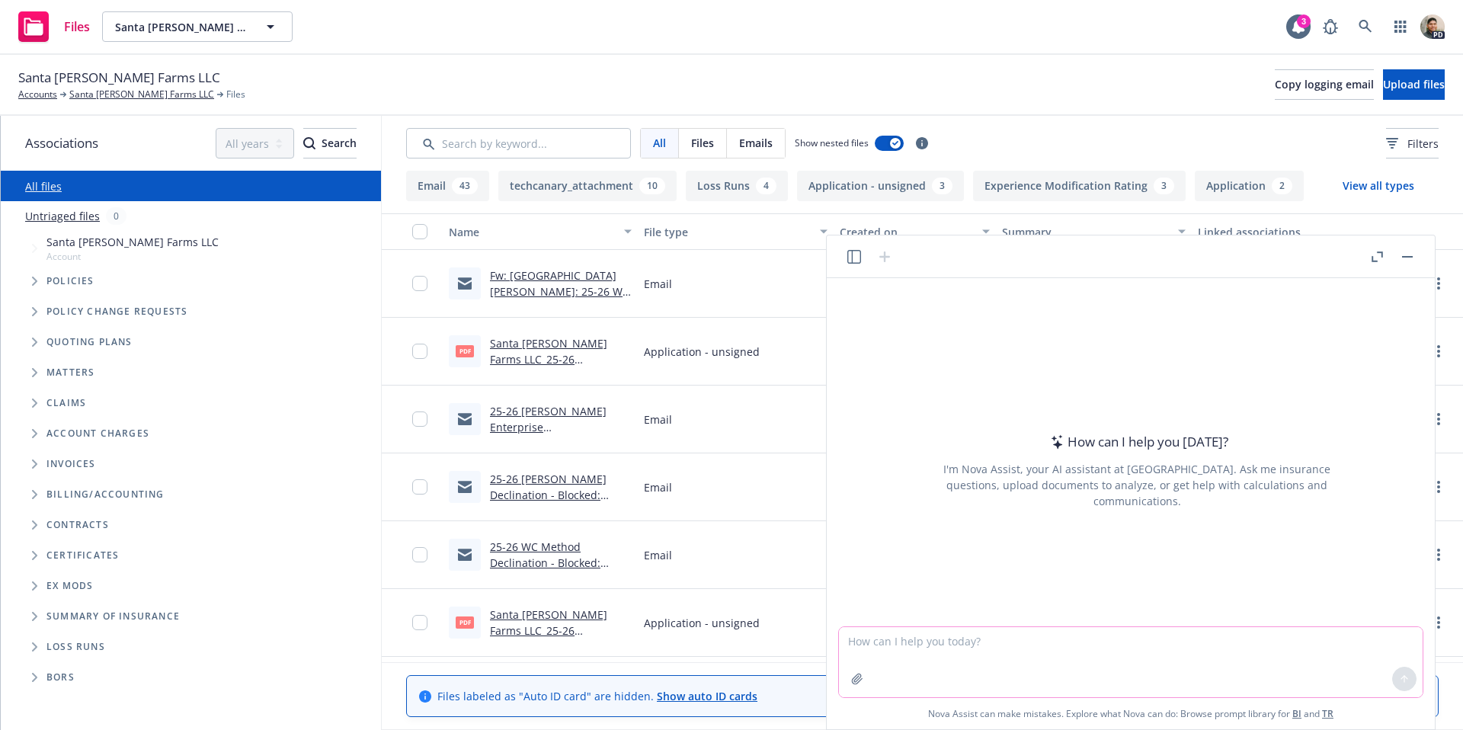
click at [981, 644] on textarea at bounding box center [1131, 662] width 584 height 70
paste textarea "conduct a detailed loss analysis of the enclosed loss runs.. please generate a …"
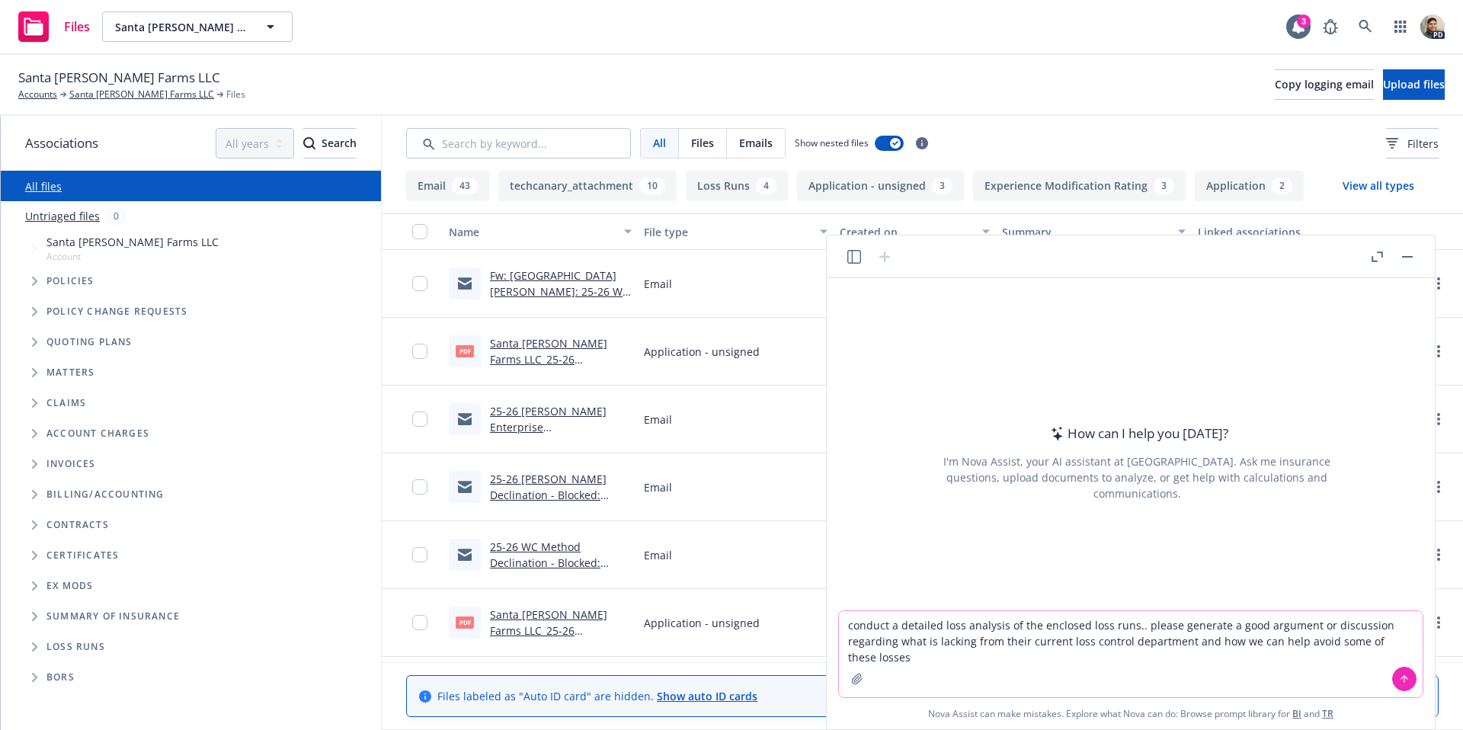
type textarea "conduct a detailed loss analysis of the enclosed loss runs.. please generate a …"
click at [862, 681] on icon "button" at bounding box center [857, 679] width 12 height 12
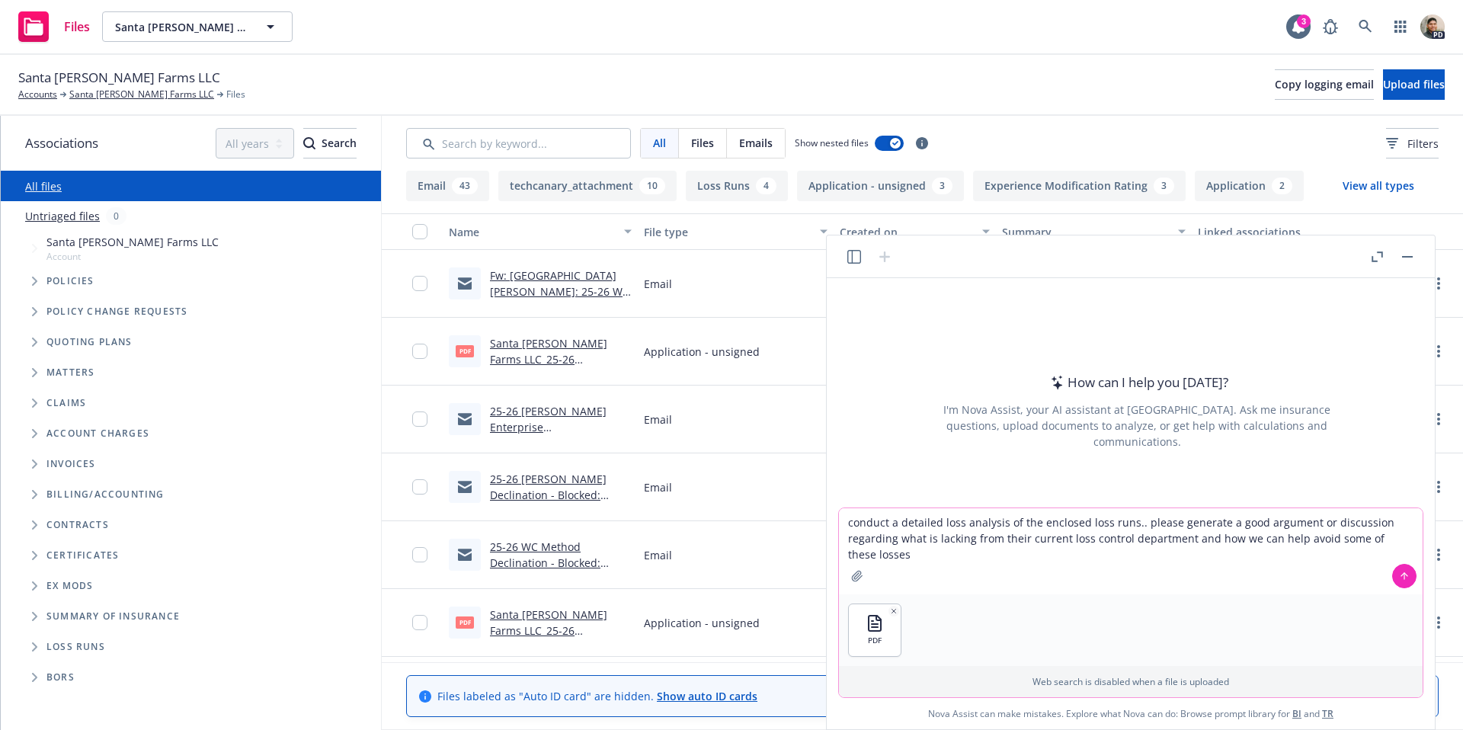
click at [1408, 573] on icon at bounding box center [1404, 576] width 11 height 11
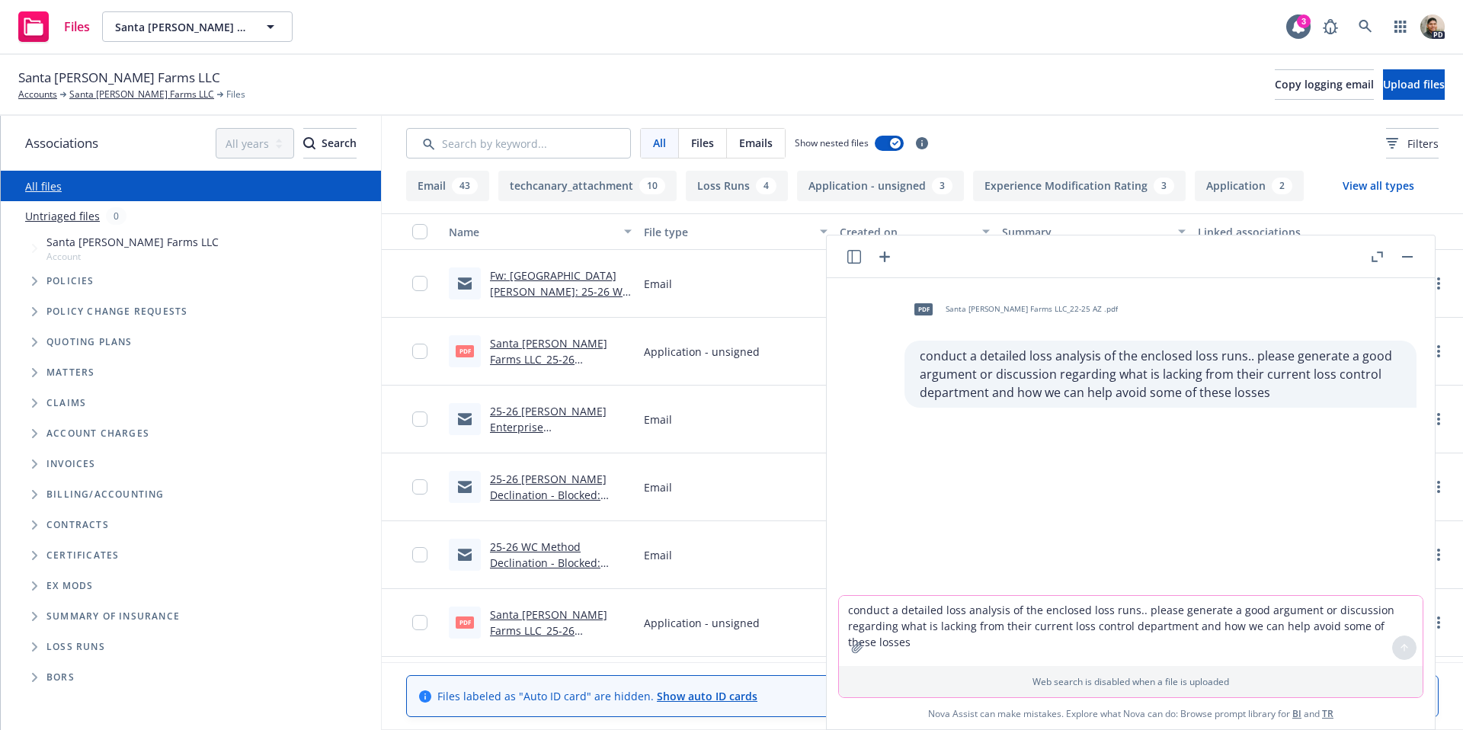
click at [1176, 530] on div "pdf Santa [PERSON_NAME] Farms LLC_22-25 AZ .pdf conduct a detailed loss analysi…" at bounding box center [1131, 436] width 596 height 317
click at [1173, 530] on div "pdf Santa [PERSON_NAME] Farms LLC_22-25 AZ .pdf conduct a detailed loss analysi…" at bounding box center [1131, 436] width 596 height 317
click at [952, 629] on textarea "conduct a detailed loss analysis of the enclosed loss runs.. please generate a …" at bounding box center [1131, 631] width 584 height 70
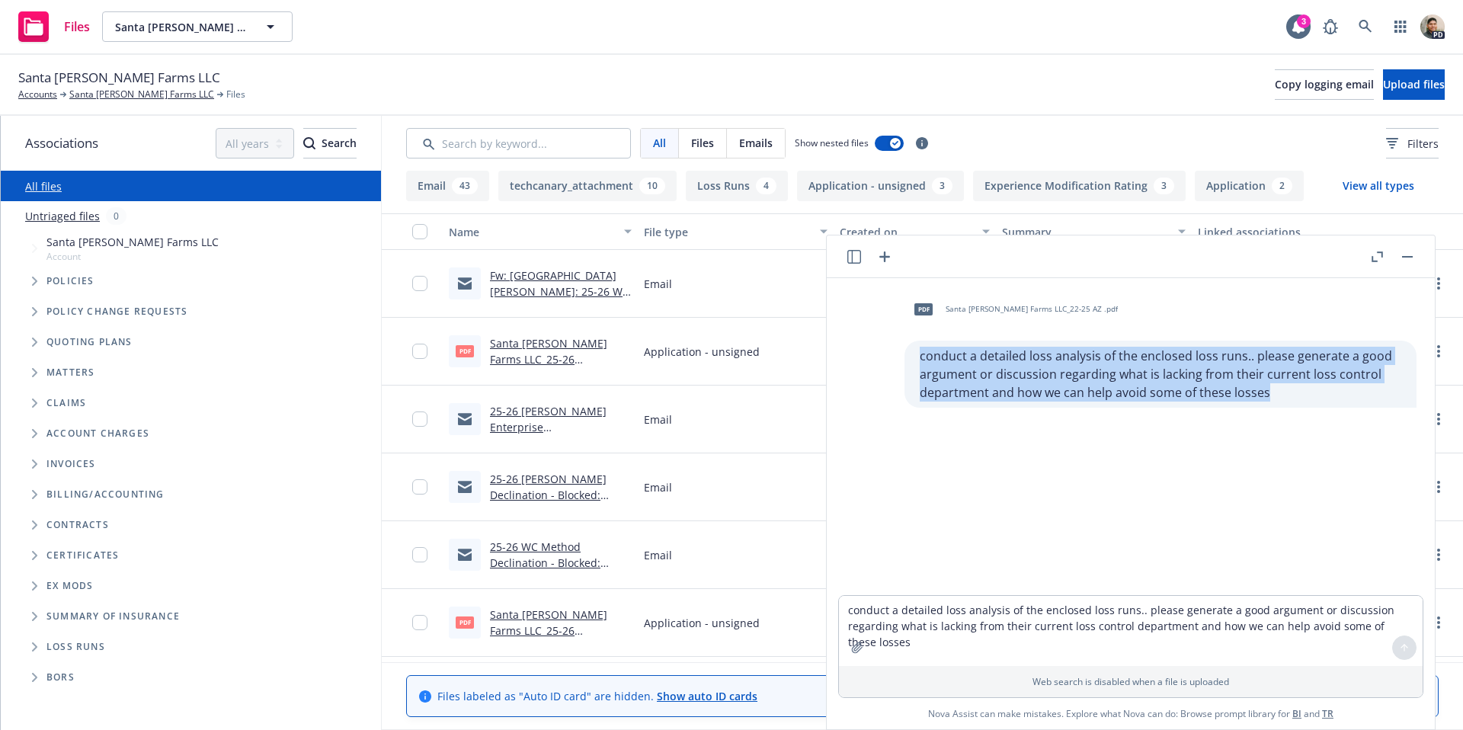
drag, startPoint x: 1277, startPoint y: 398, endPoint x: 995, endPoint y: 367, distance: 283.6
click at [877, 344] on div "pdf Santa [PERSON_NAME] Farms LLC_22-25 AZ .pdf conduct a detailed loss analysi…" at bounding box center [1137, 348] width 584 height 117
copy p "conduct a detailed loss analysis of the enclosed loss runs.. please generate a …"
